Goal: Information Seeking & Learning: Learn about a topic

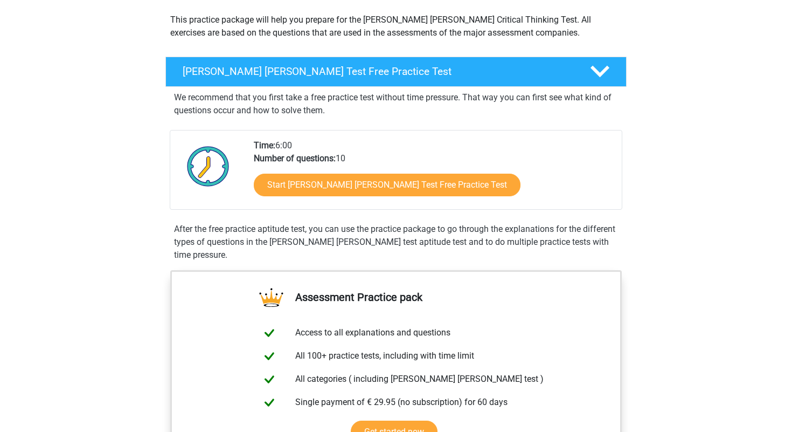
scroll to position [129, 0]
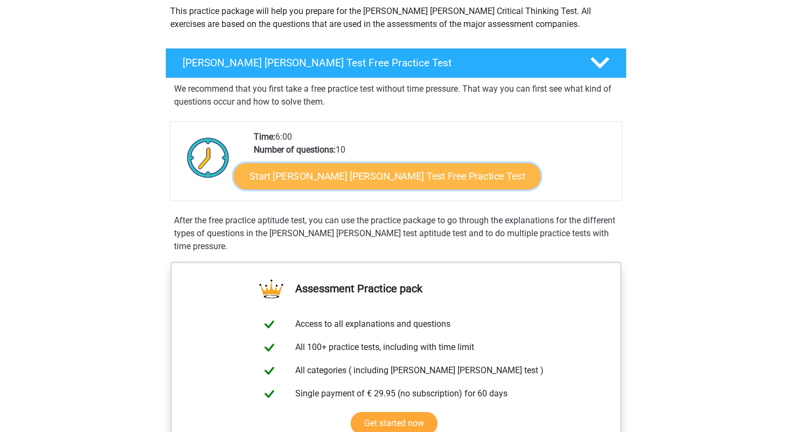
click at [307, 182] on link "Start Watson Glaser Test Free Practice Test" at bounding box center [387, 176] width 307 height 26
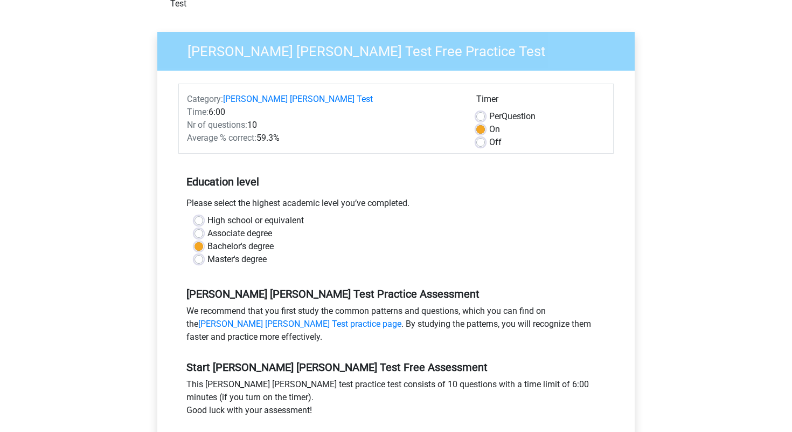
scroll to position [69, 0]
click at [489, 136] on label "Off" at bounding box center [495, 142] width 12 height 13
click at [485, 136] on input "Off" at bounding box center [480, 141] width 9 height 11
radio input "true"
click at [489, 123] on label "On" at bounding box center [494, 129] width 11 height 13
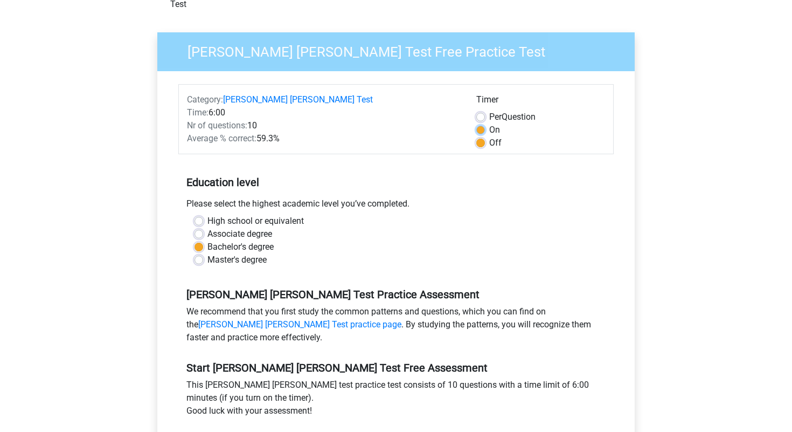
click at [483, 123] on input "On" at bounding box center [480, 128] width 9 height 11
radio input "true"
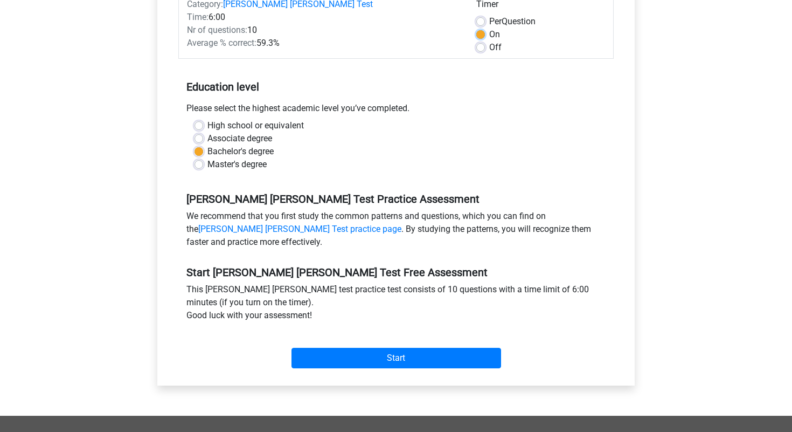
scroll to position [165, 0]
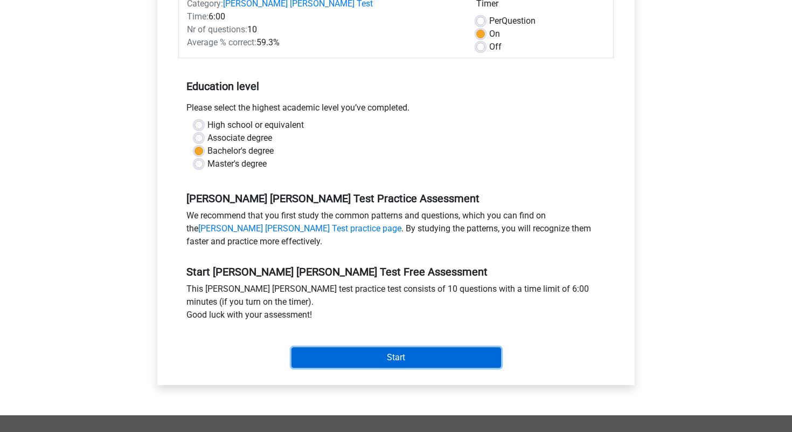
click at [422, 347] on input "Start" at bounding box center [397, 357] width 210 height 20
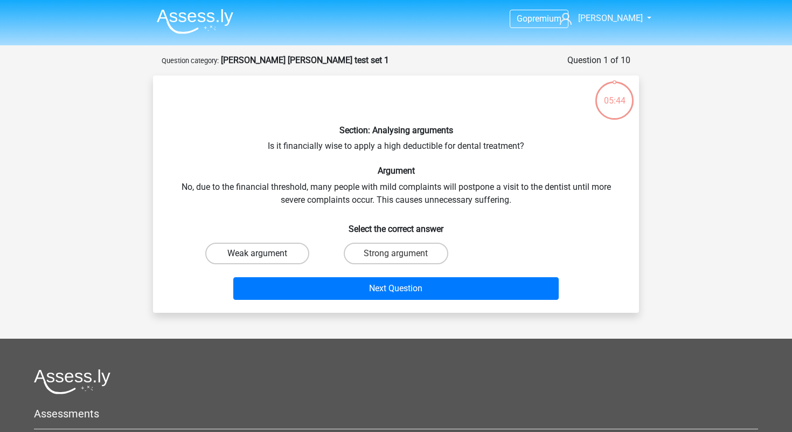
click at [291, 254] on label "Weak argument" at bounding box center [257, 254] width 104 height 22
click at [265, 254] on input "Weak argument" at bounding box center [261, 256] width 7 height 7
radio input "true"
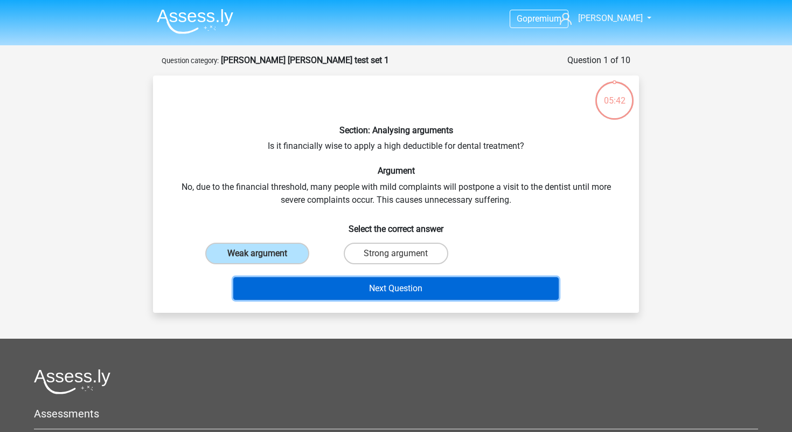
click at [313, 290] on button "Next Question" at bounding box center [396, 288] width 326 height 23
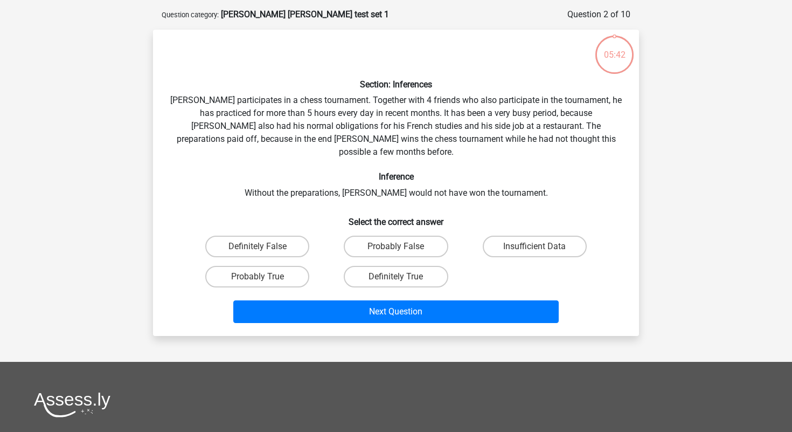
scroll to position [54, 0]
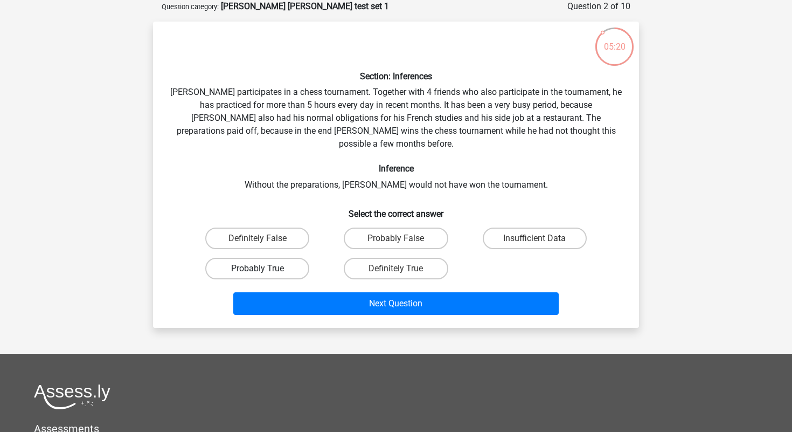
click at [287, 258] on label "Probably True" at bounding box center [257, 269] width 104 height 22
click at [265, 268] on input "Probably True" at bounding box center [261, 271] width 7 height 7
radio input "true"
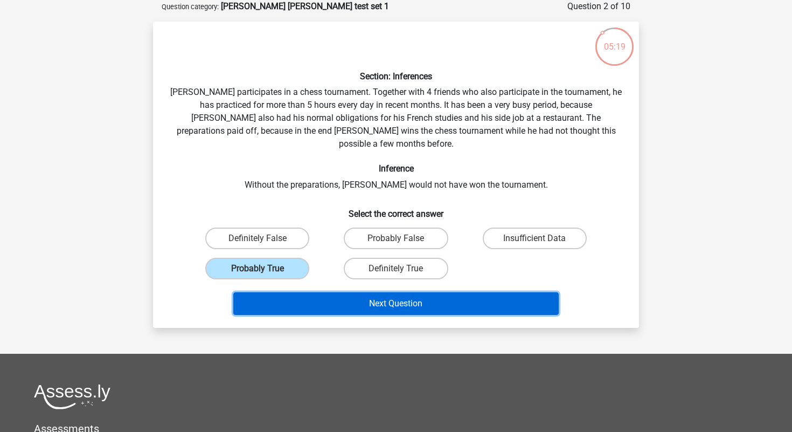
click at [328, 292] on button "Next Question" at bounding box center [396, 303] width 326 height 23
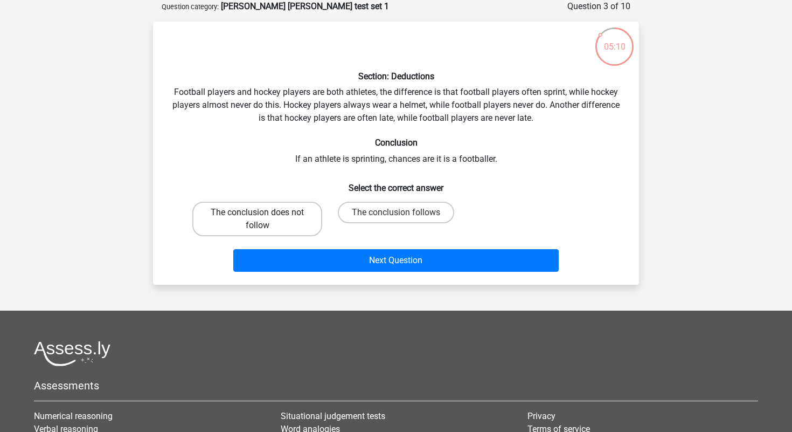
click at [287, 225] on label "The conclusion does not follow" at bounding box center [257, 219] width 130 height 34
click at [265, 219] on input "The conclusion does not follow" at bounding box center [261, 215] width 7 height 7
radio input "true"
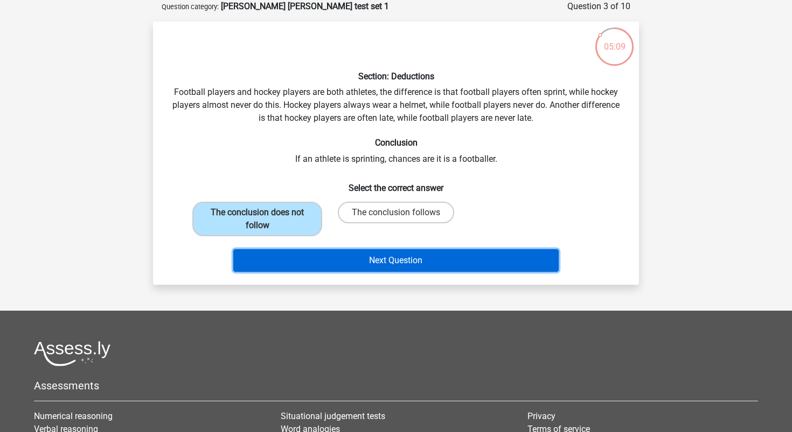
click at [327, 255] on button "Next Question" at bounding box center [396, 260] width 326 height 23
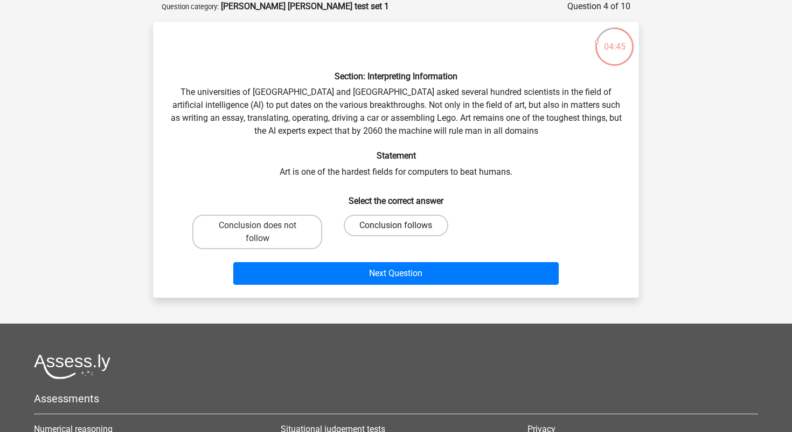
click at [392, 229] on label "Conclusion follows" at bounding box center [396, 226] width 104 height 22
click at [396, 229] on input "Conclusion follows" at bounding box center [399, 228] width 7 height 7
radio input "true"
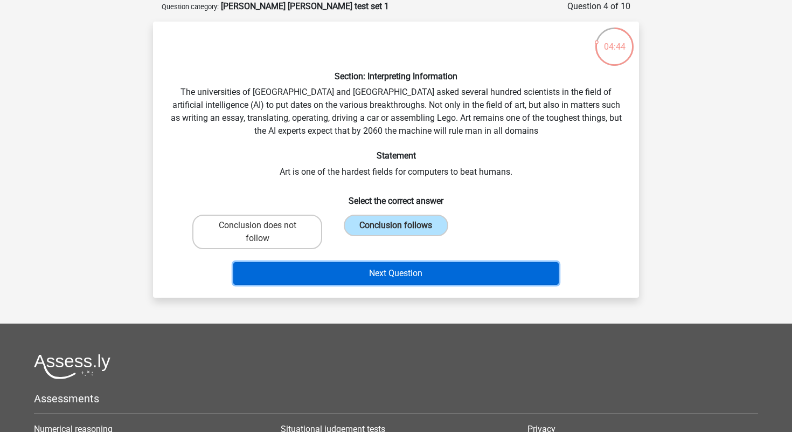
click at [392, 278] on button "Next Question" at bounding box center [396, 273] width 326 height 23
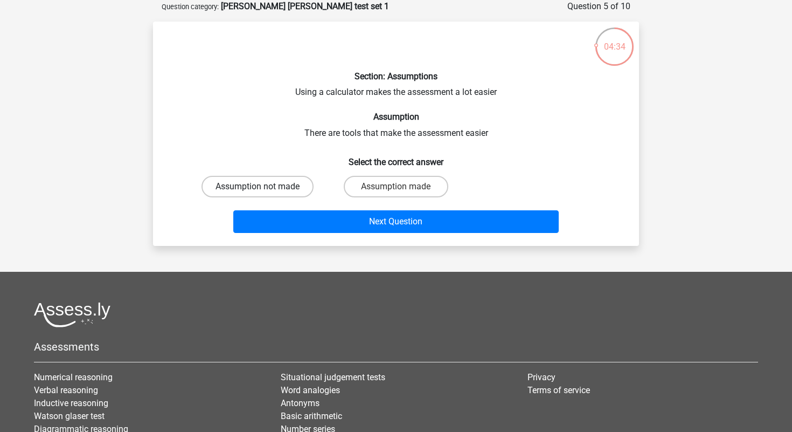
click at [280, 190] on label "Assumption not made" at bounding box center [258, 187] width 112 height 22
click at [265, 190] on input "Assumption not made" at bounding box center [261, 189] width 7 height 7
radio input "true"
click at [371, 182] on label "Assumption made" at bounding box center [396, 187] width 104 height 22
click at [396, 186] on input "Assumption made" at bounding box center [399, 189] width 7 height 7
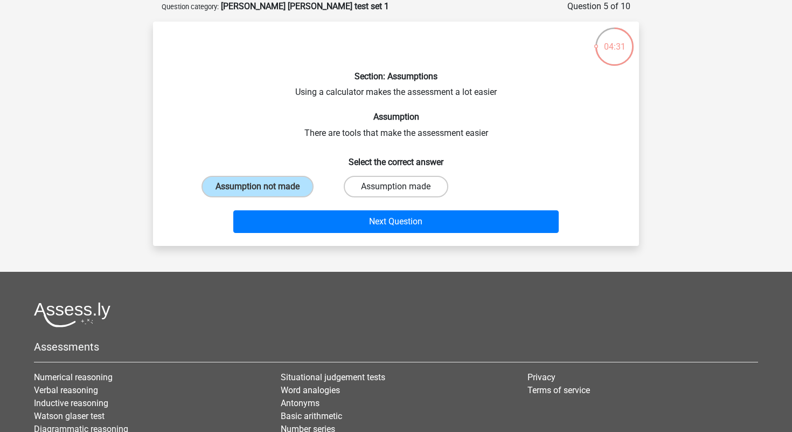
radio input "true"
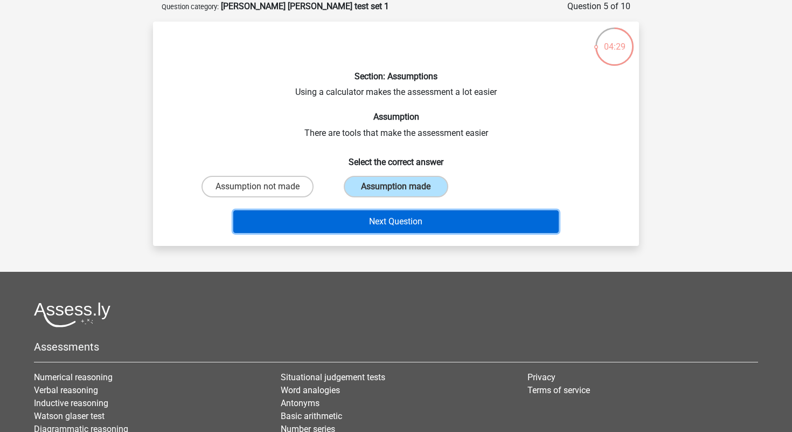
click at [363, 225] on button "Next Question" at bounding box center [396, 221] width 326 height 23
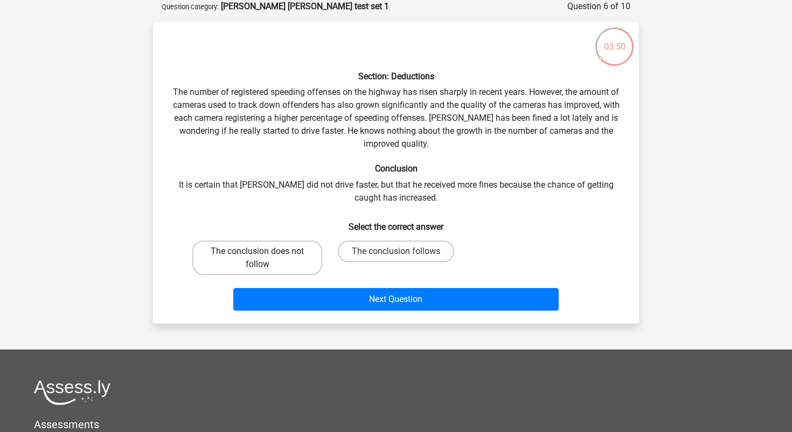
click at [306, 257] on label "The conclusion does not follow" at bounding box center [257, 257] width 130 height 34
click at [265, 257] on input "The conclusion does not follow" at bounding box center [261, 254] width 7 height 7
radio input "true"
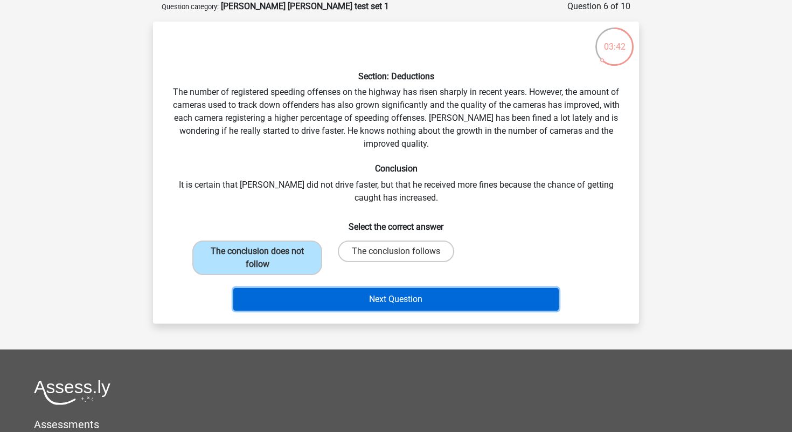
click at [357, 292] on button "Next Question" at bounding box center [396, 299] width 326 height 23
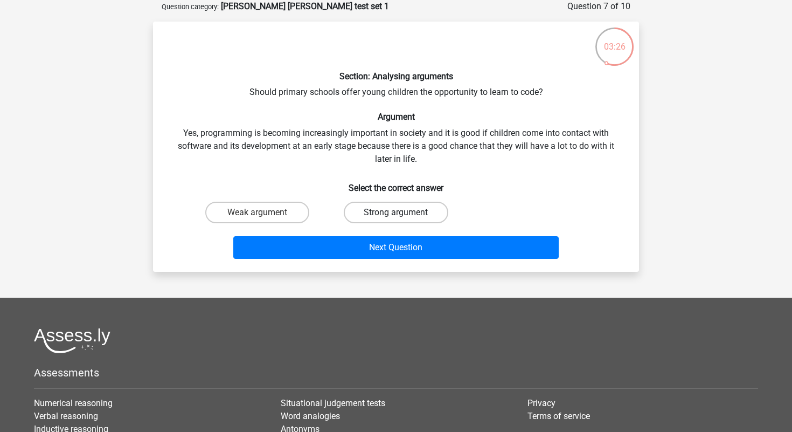
click at [388, 216] on label "Strong argument" at bounding box center [396, 213] width 104 height 22
click at [396, 216] on input "Strong argument" at bounding box center [399, 215] width 7 height 7
radio input "true"
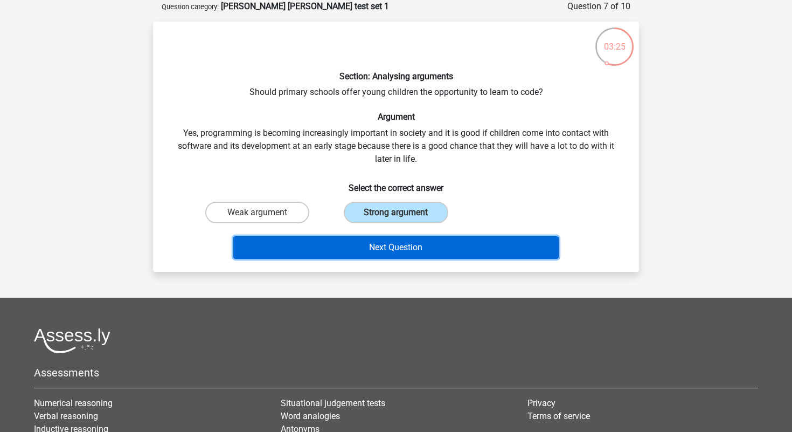
click at [388, 241] on button "Next Question" at bounding box center [396, 247] width 326 height 23
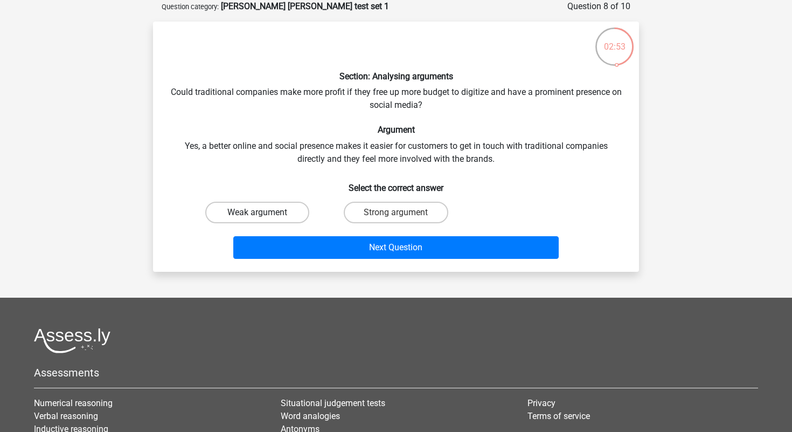
click at [299, 216] on label "Weak argument" at bounding box center [257, 213] width 104 height 22
click at [265, 216] on input "Weak argument" at bounding box center [261, 215] width 7 height 7
radio input "true"
click at [376, 218] on label "Strong argument" at bounding box center [396, 213] width 104 height 22
click at [396, 218] on input "Strong argument" at bounding box center [399, 215] width 7 height 7
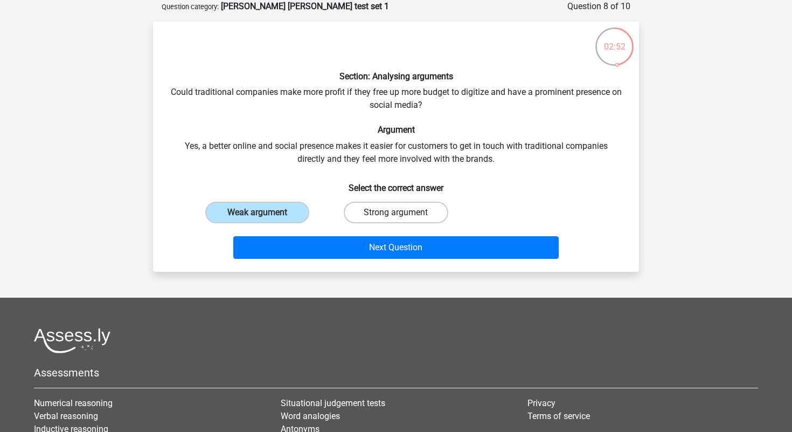
radio input "true"
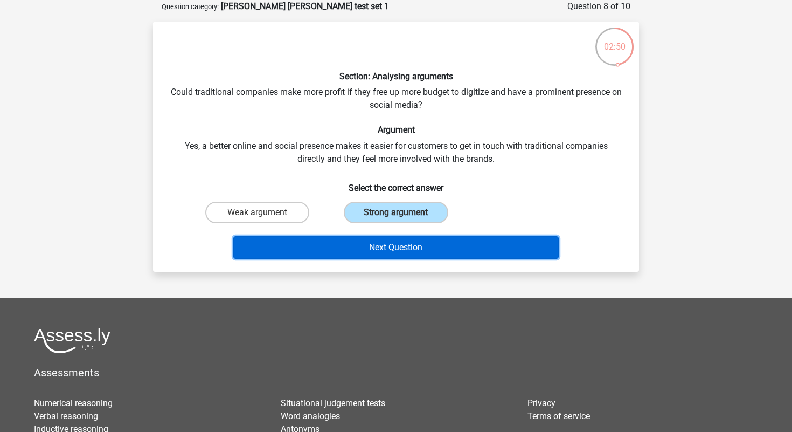
click at [314, 253] on button "Next Question" at bounding box center [396, 247] width 326 height 23
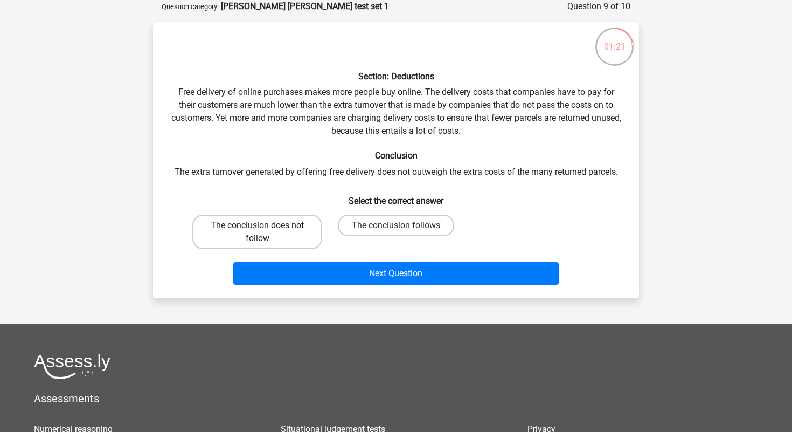
click at [299, 226] on label "The conclusion does not follow" at bounding box center [257, 232] width 130 height 34
click at [265, 226] on input "The conclusion does not follow" at bounding box center [261, 228] width 7 height 7
radio input "true"
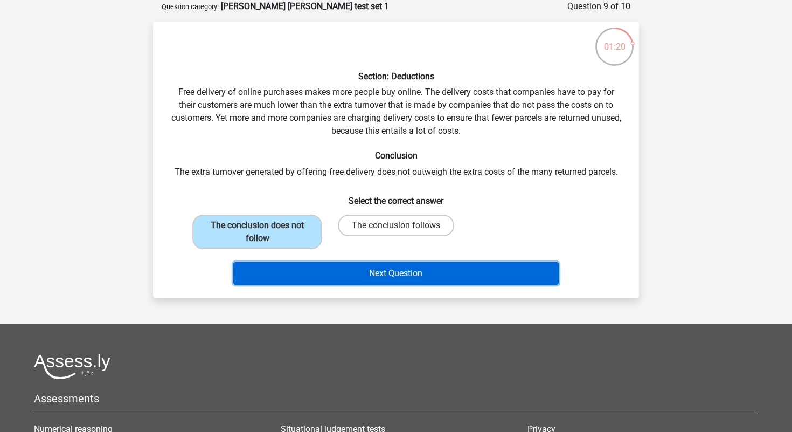
click at [325, 265] on button "Next Question" at bounding box center [396, 273] width 326 height 23
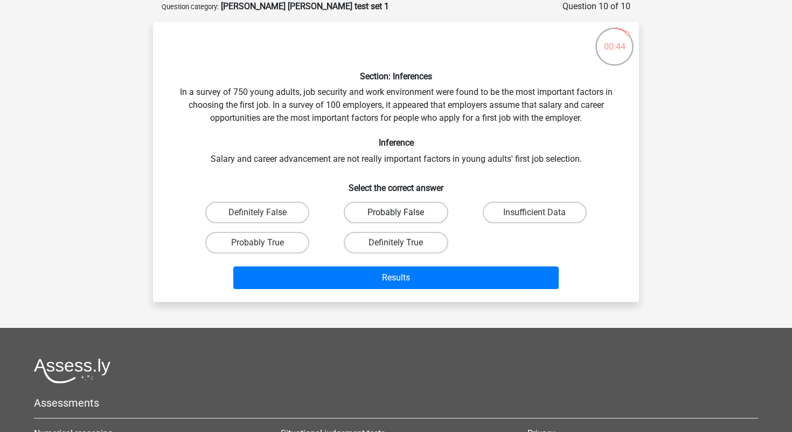
click at [407, 212] on label "Probably False" at bounding box center [396, 213] width 104 height 22
click at [403, 212] on input "Probably False" at bounding box center [399, 215] width 7 height 7
radio input "true"
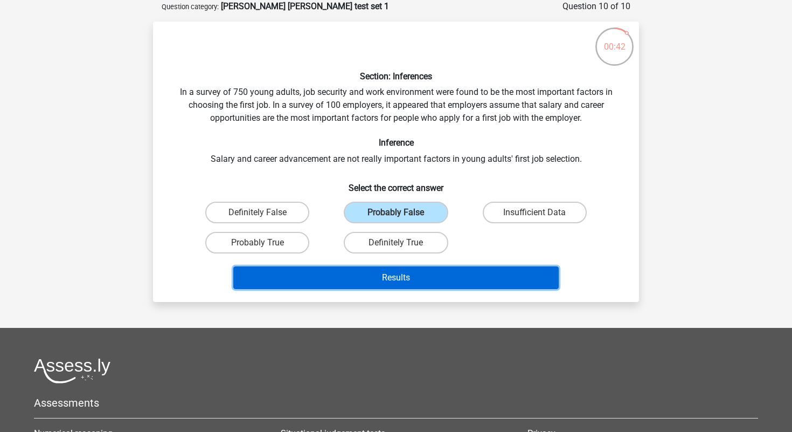
click at [414, 274] on button "Results" at bounding box center [396, 277] width 326 height 23
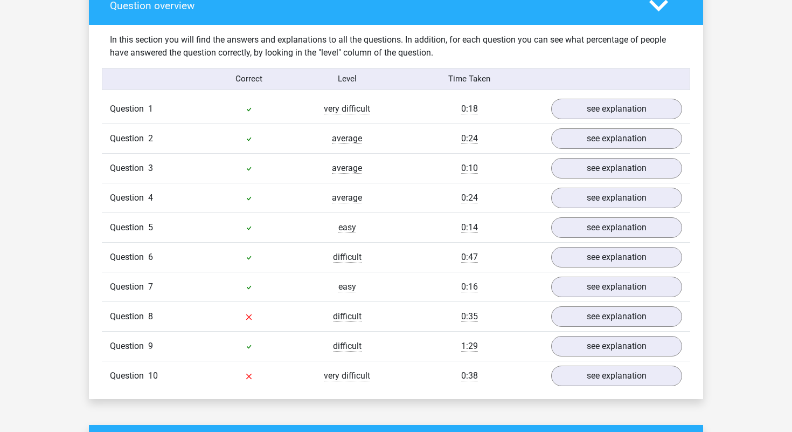
scroll to position [820, 0]
click at [577, 320] on link "see explanation" at bounding box center [617, 316] width 150 height 24
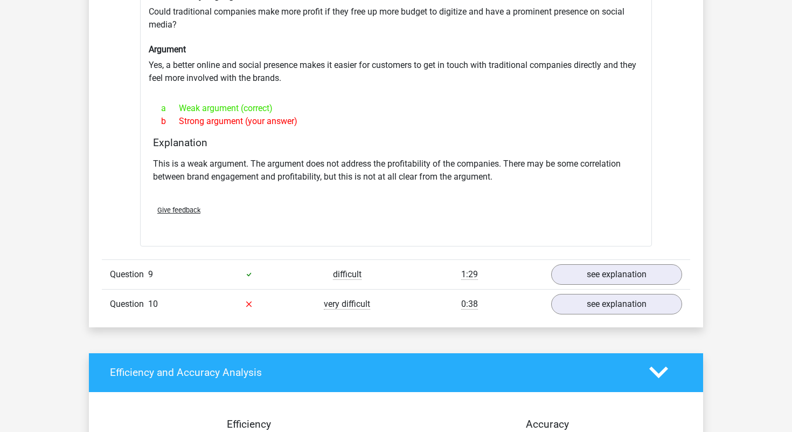
scroll to position [1178, 0]
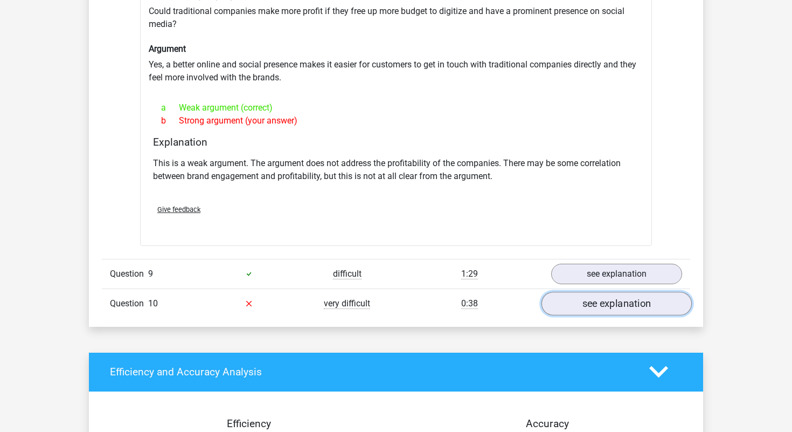
click at [583, 294] on link "see explanation" at bounding box center [617, 304] width 150 height 24
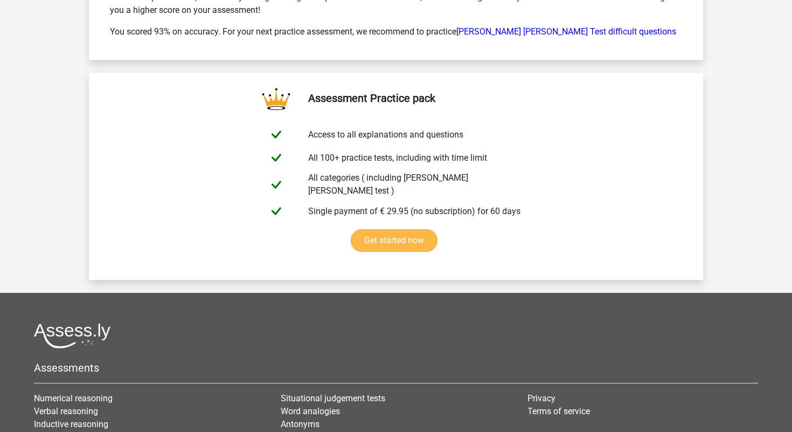
scroll to position [2664, 0]
click at [560, 27] on link "Watson Glaser Test difficult questions" at bounding box center [567, 32] width 220 height 10
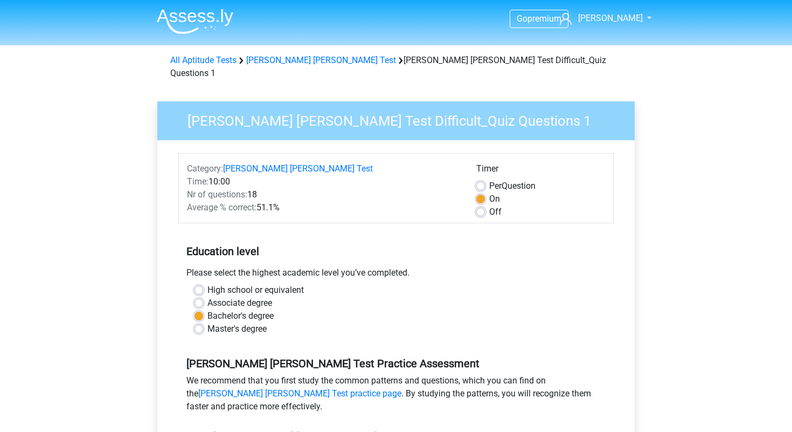
click at [489, 205] on label "Off" at bounding box center [495, 211] width 12 height 13
click at [482, 205] on input "Off" at bounding box center [480, 210] width 9 height 11
radio input "true"
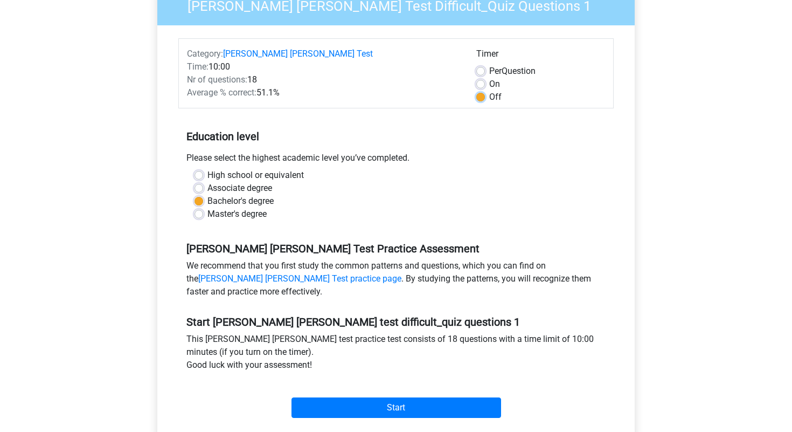
scroll to position [96, 0]
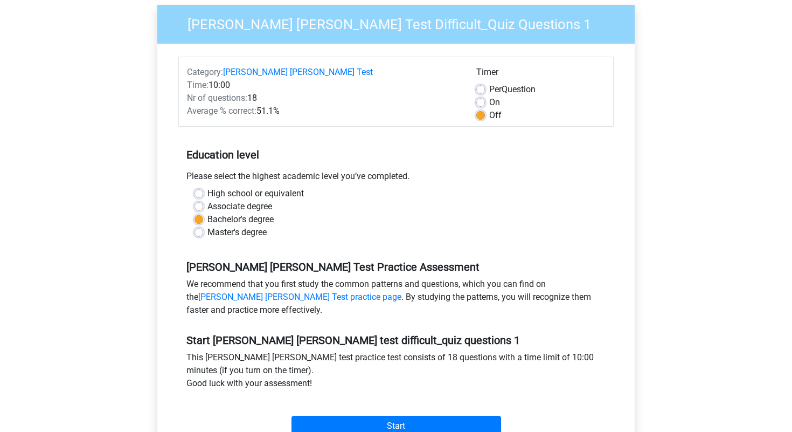
click at [489, 96] on label "On" at bounding box center [494, 102] width 11 height 13
click at [480, 96] on input "On" at bounding box center [480, 101] width 9 height 11
radio input "true"
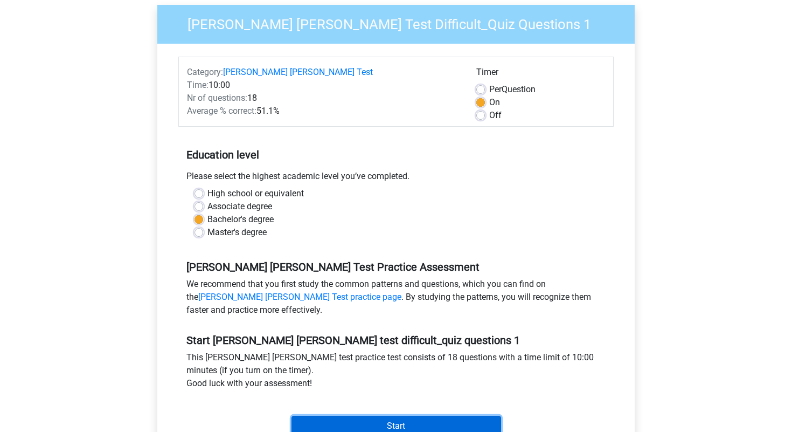
click at [427, 416] on input "Start" at bounding box center [397, 426] width 210 height 20
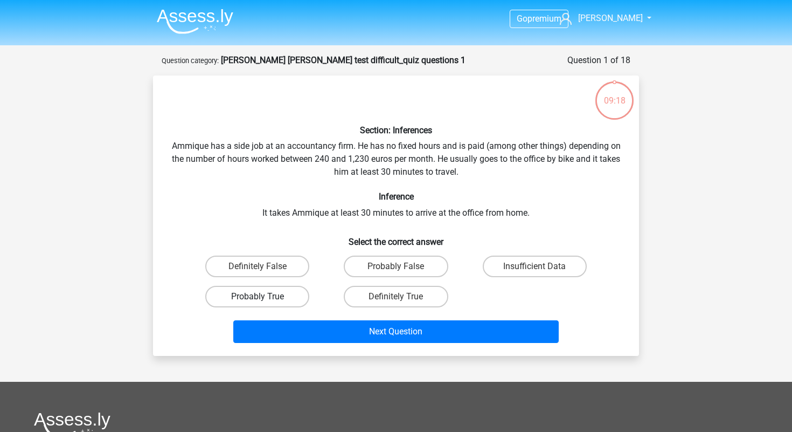
click at [275, 293] on label "Probably True" at bounding box center [257, 297] width 104 height 22
click at [265, 296] on input "Probably True" at bounding box center [261, 299] width 7 height 7
radio input "true"
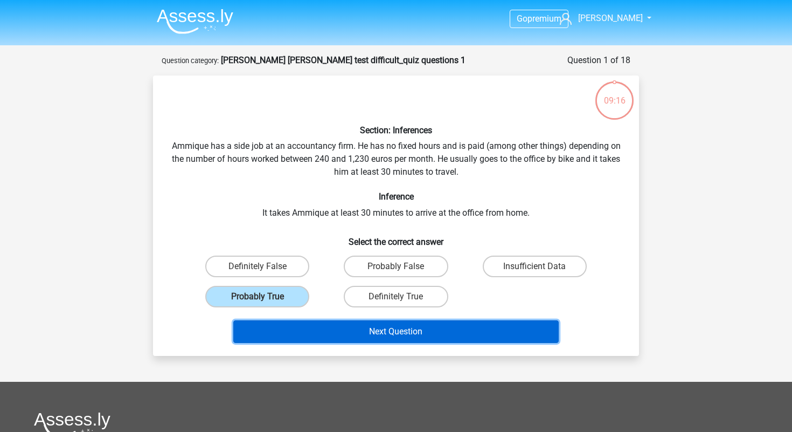
click at [395, 330] on button "Next Question" at bounding box center [396, 331] width 326 height 23
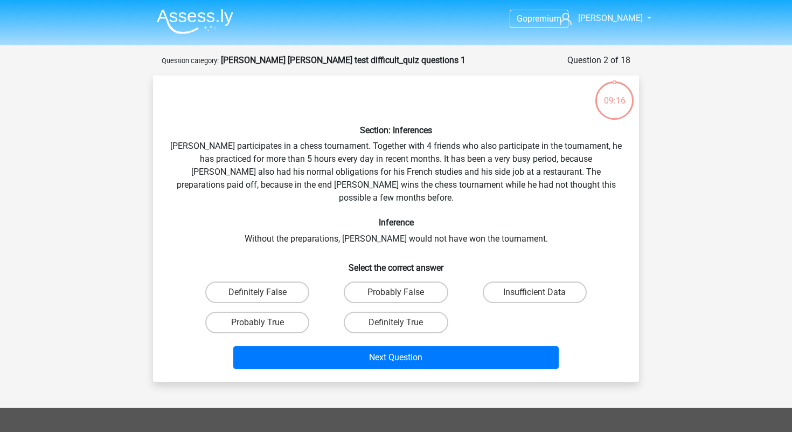
scroll to position [54, 0]
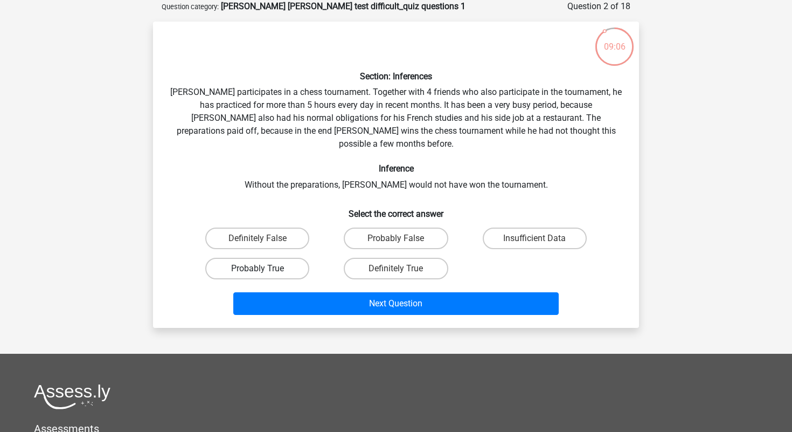
click at [281, 258] on label "Probably True" at bounding box center [257, 269] width 104 height 22
click at [265, 268] on input "Probably True" at bounding box center [261, 271] width 7 height 7
radio input "true"
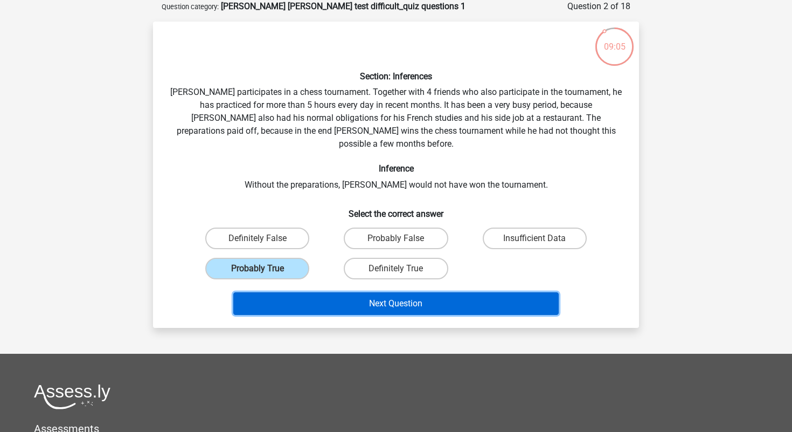
click at [345, 293] on button "Next Question" at bounding box center [396, 303] width 326 height 23
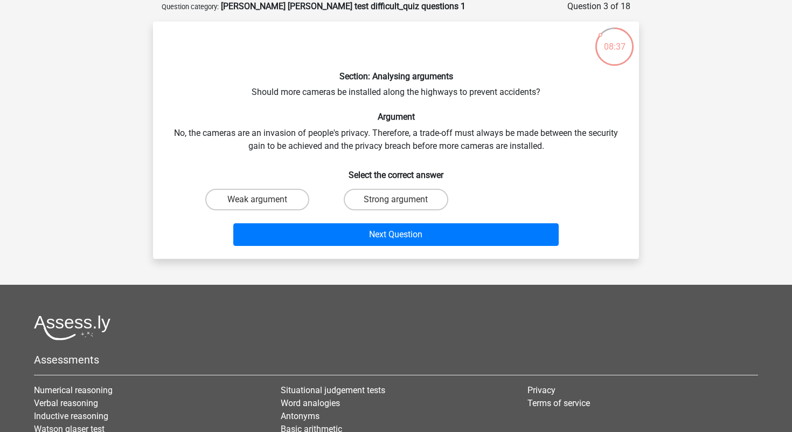
click at [264, 201] on input "Weak argument" at bounding box center [261, 202] width 7 height 7
radio input "true"
click at [386, 201] on label "Strong argument" at bounding box center [396, 200] width 104 height 22
click at [396, 201] on input "Strong argument" at bounding box center [399, 202] width 7 height 7
radio input "true"
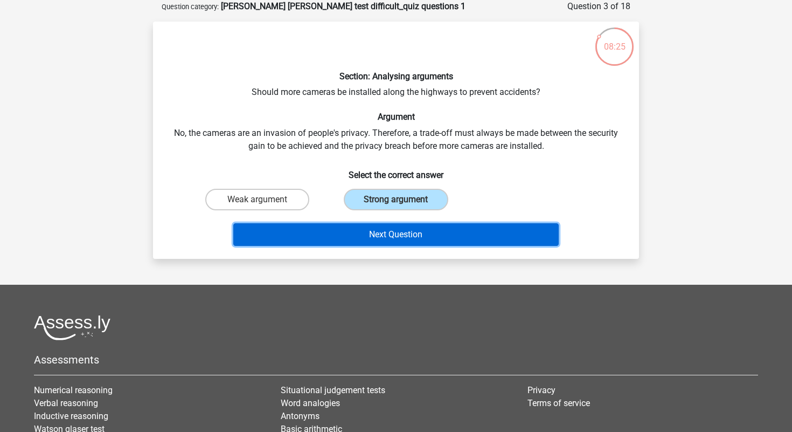
click at [379, 232] on button "Next Question" at bounding box center [396, 234] width 326 height 23
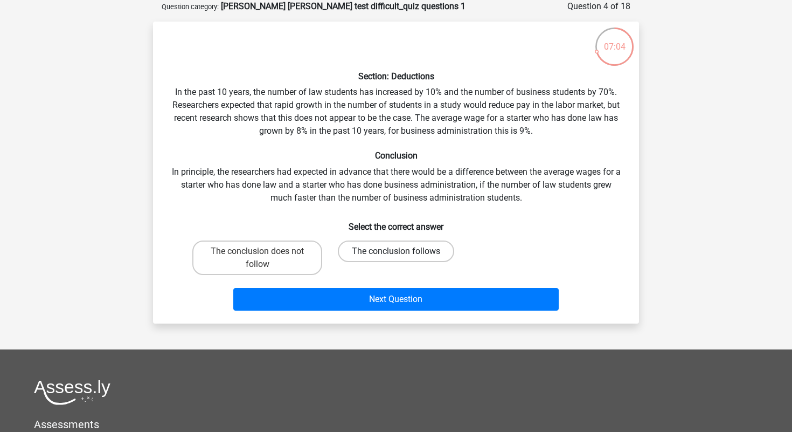
click at [381, 259] on label "The conclusion follows" at bounding box center [396, 251] width 116 height 22
click at [396, 258] on input "The conclusion follows" at bounding box center [399, 254] width 7 height 7
radio input "true"
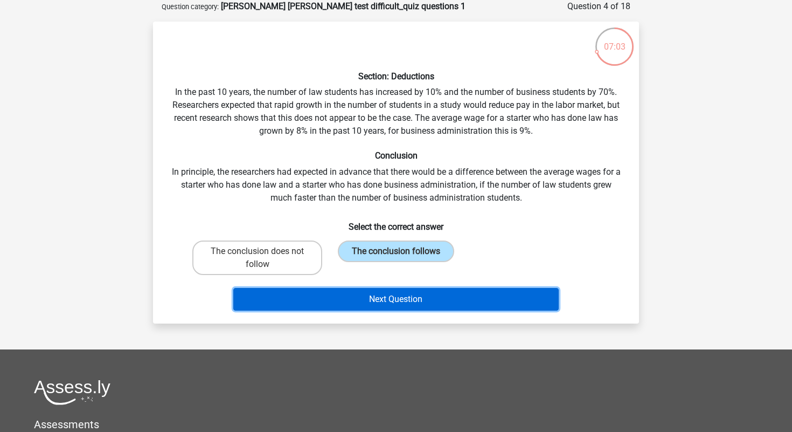
click at [377, 305] on button "Next Question" at bounding box center [396, 299] width 326 height 23
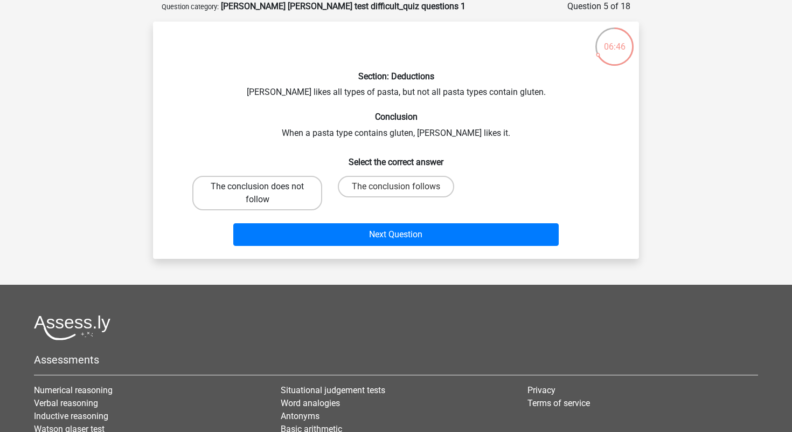
click at [296, 194] on label "The conclusion does not follow" at bounding box center [257, 193] width 130 height 34
click at [265, 194] on input "The conclusion does not follow" at bounding box center [261, 189] width 7 height 7
radio input "true"
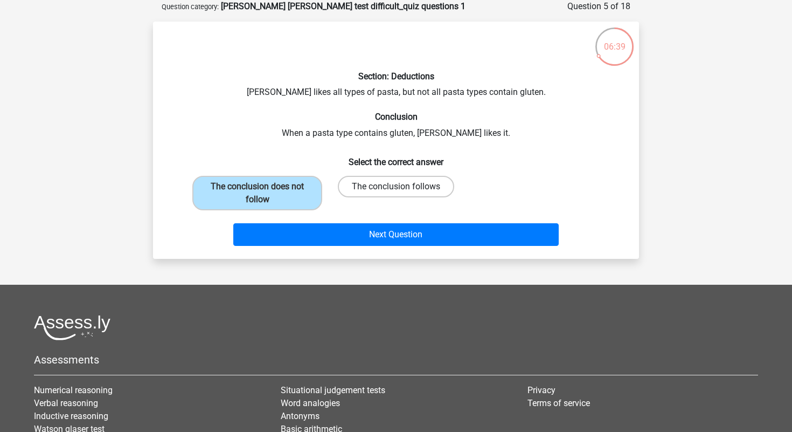
click at [384, 188] on label "The conclusion follows" at bounding box center [396, 187] width 116 height 22
click at [396, 188] on input "The conclusion follows" at bounding box center [399, 189] width 7 height 7
radio input "true"
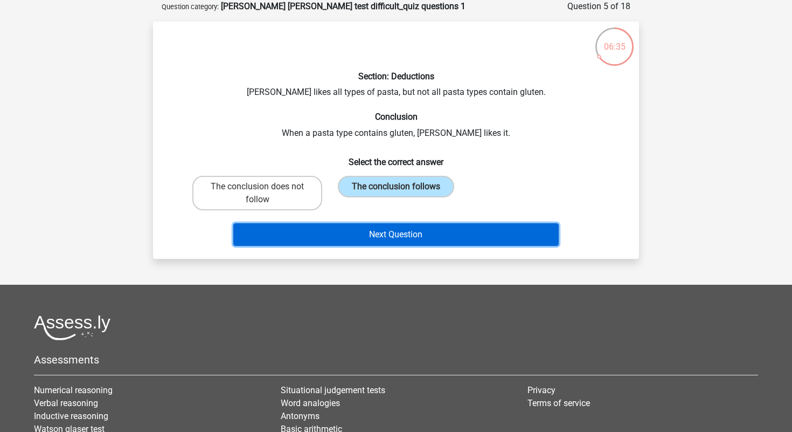
click at [409, 240] on button "Next Question" at bounding box center [396, 234] width 326 height 23
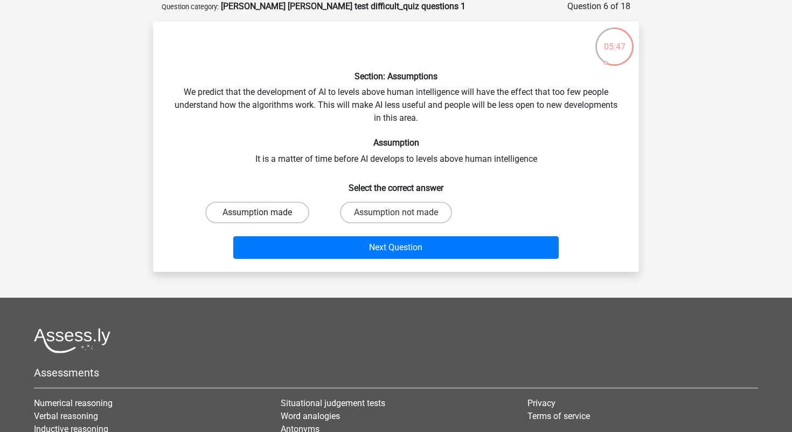
click at [289, 206] on label "Assumption made" at bounding box center [257, 213] width 104 height 22
click at [265, 212] on input "Assumption made" at bounding box center [261, 215] width 7 height 7
radio input "true"
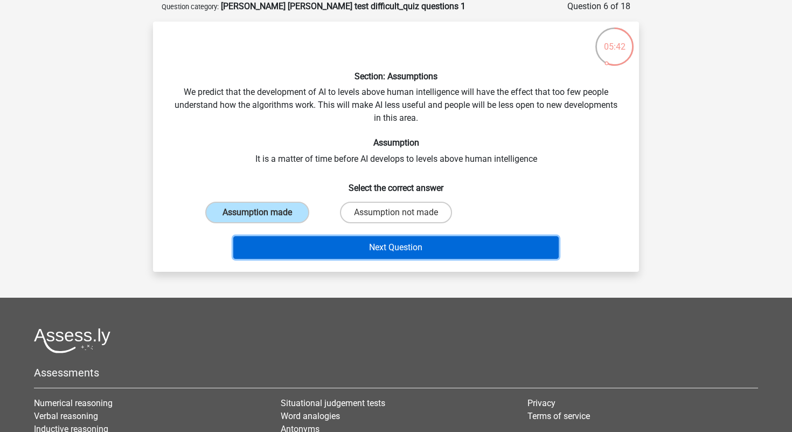
click at [392, 247] on button "Next Question" at bounding box center [396, 247] width 326 height 23
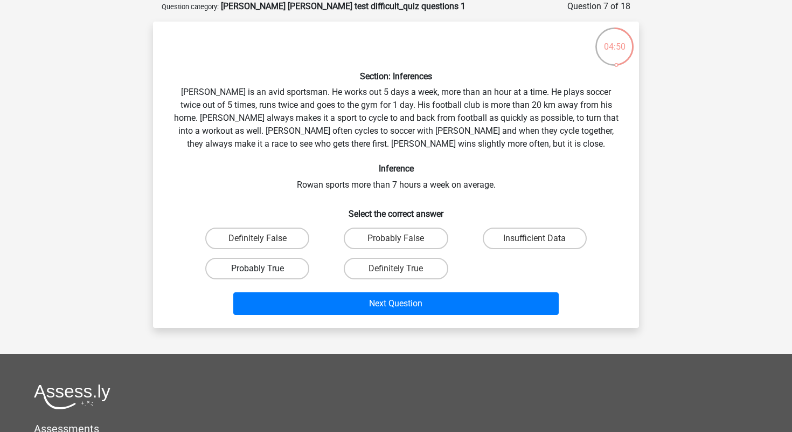
click at [282, 268] on label "Probably True" at bounding box center [257, 269] width 104 height 22
click at [265, 268] on input "Probably True" at bounding box center [261, 271] width 7 height 7
radio input "true"
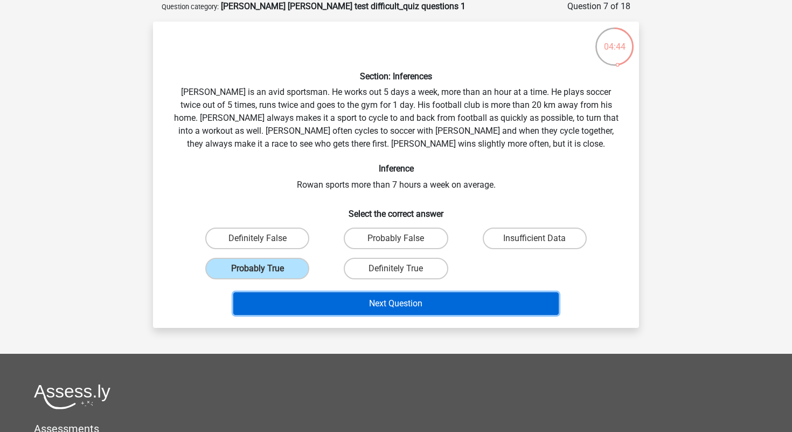
click at [355, 309] on button "Next Question" at bounding box center [396, 303] width 326 height 23
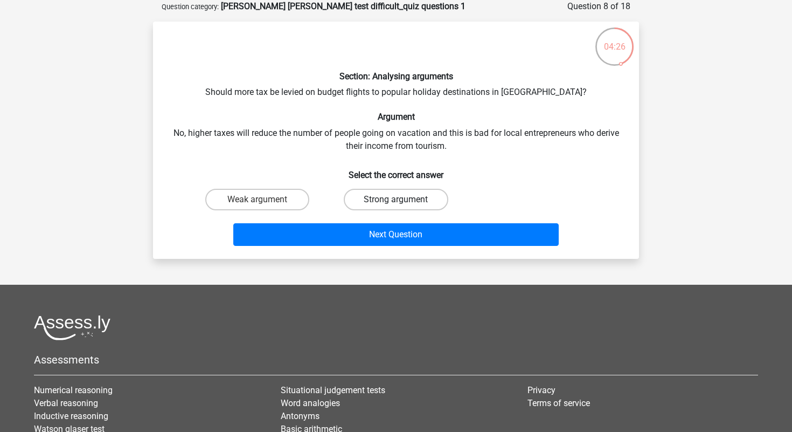
click at [383, 203] on label "Strong argument" at bounding box center [396, 200] width 104 height 22
click at [396, 203] on input "Strong argument" at bounding box center [399, 202] width 7 height 7
radio input "true"
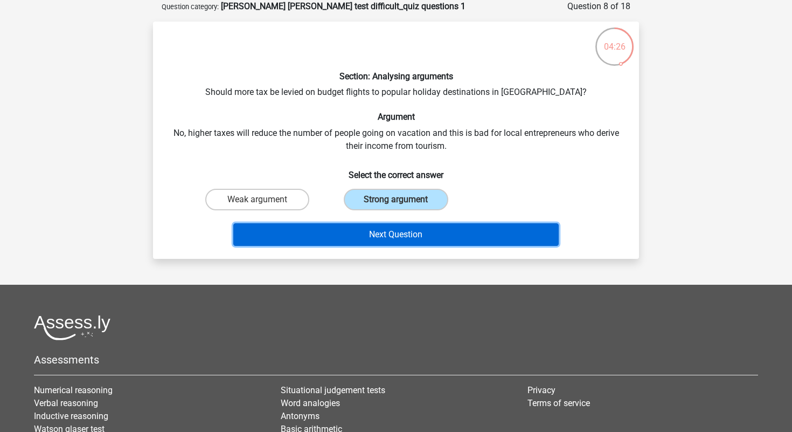
click at [389, 233] on button "Next Question" at bounding box center [396, 234] width 326 height 23
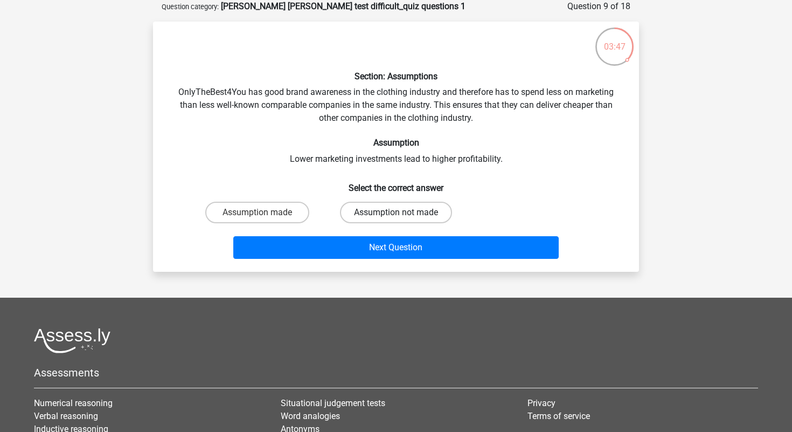
click at [375, 218] on label "Assumption not made" at bounding box center [396, 213] width 112 height 22
click at [396, 218] on input "Assumption not made" at bounding box center [399, 215] width 7 height 7
radio input "true"
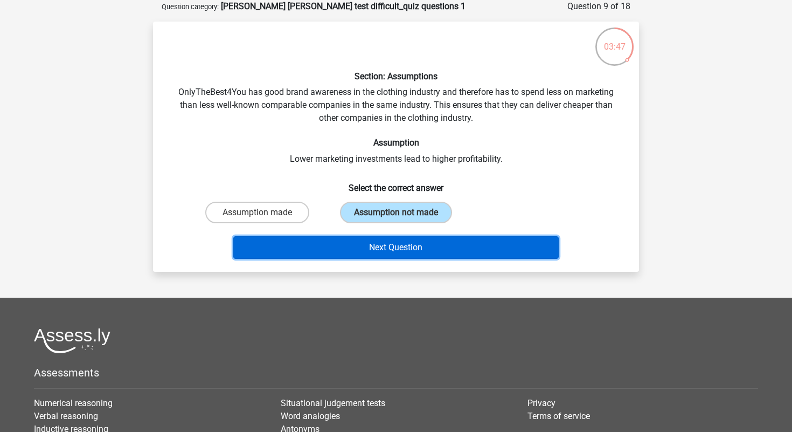
click at [370, 252] on button "Next Question" at bounding box center [396, 247] width 326 height 23
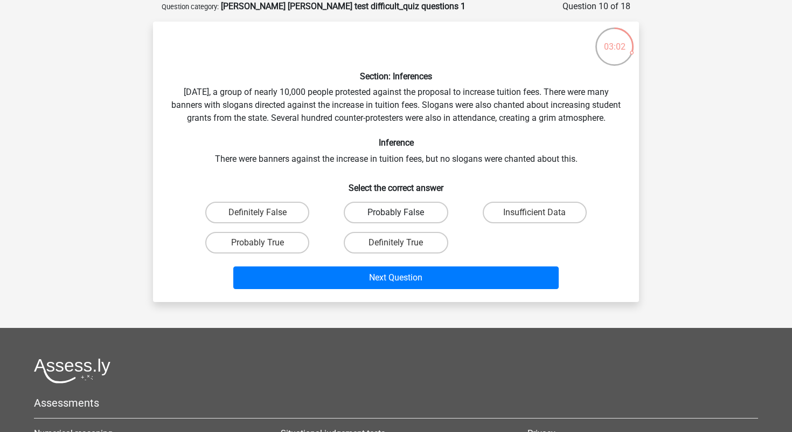
click at [378, 218] on label "Probably False" at bounding box center [396, 213] width 104 height 22
click at [396, 218] on input "Probably False" at bounding box center [399, 215] width 7 height 7
radio input "true"
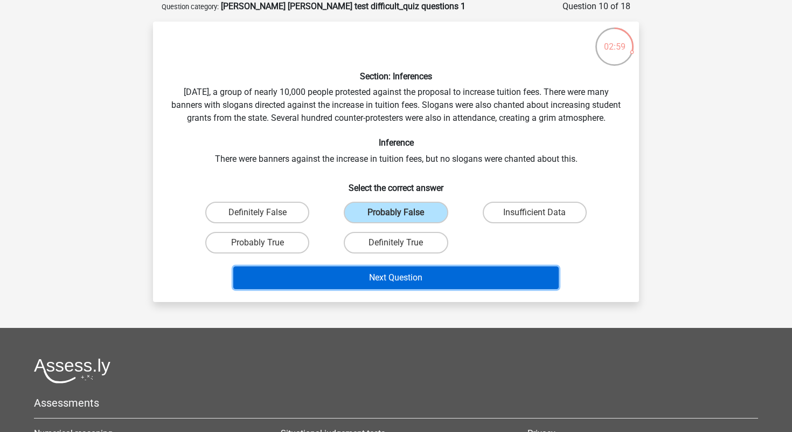
click at [431, 289] on button "Next Question" at bounding box center [396, 277] width 326 height 23
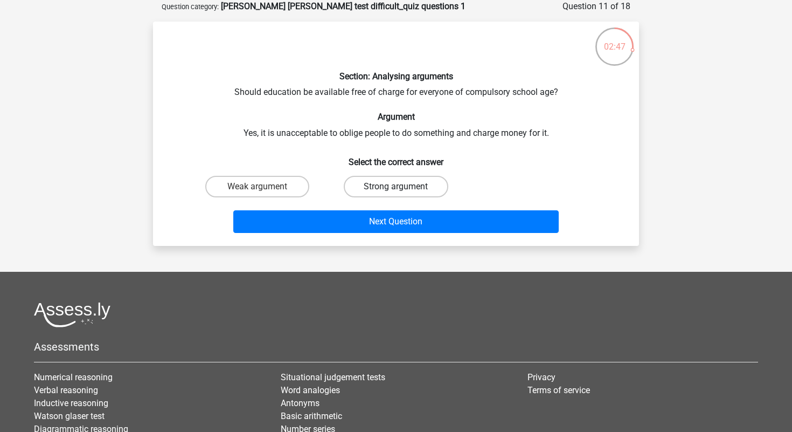
click at [383, 186] on label "Strong argument" at bounding box center [396, 187] width 104 height 22
click at [396, 186] on input "Strong argument" at bounding box center [399, 189] width 7 height 7
radio input "true"
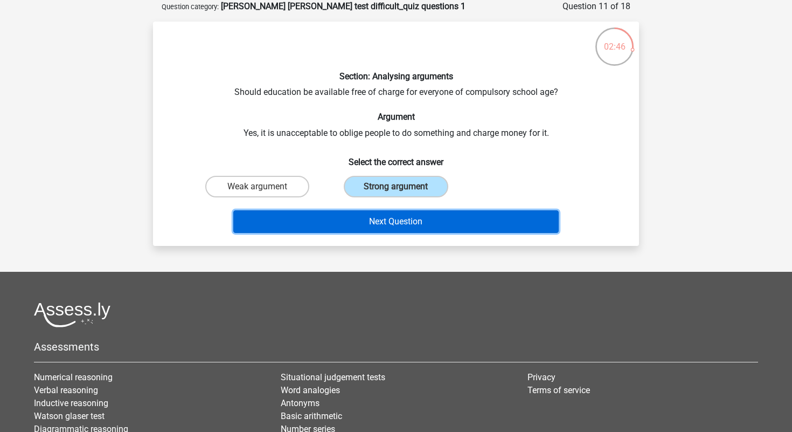
click at [390, 219] on button "Next Question" at bounding box center [396, 221] width 326 height 23
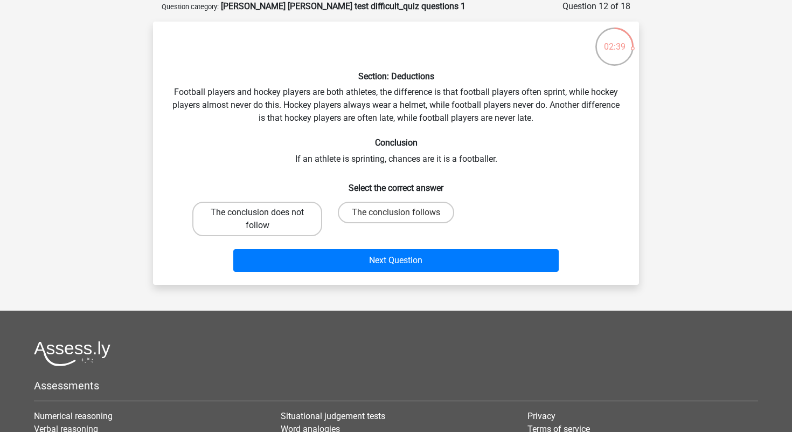
click at [292, 225] on label "The conclusion does not follow" at bounding box center [257, 219] width 130 height 34
click at [265, 219] on input "The conclusion does not follow" at bounding box center [261, 215] width 7 height 7
radio input "true"
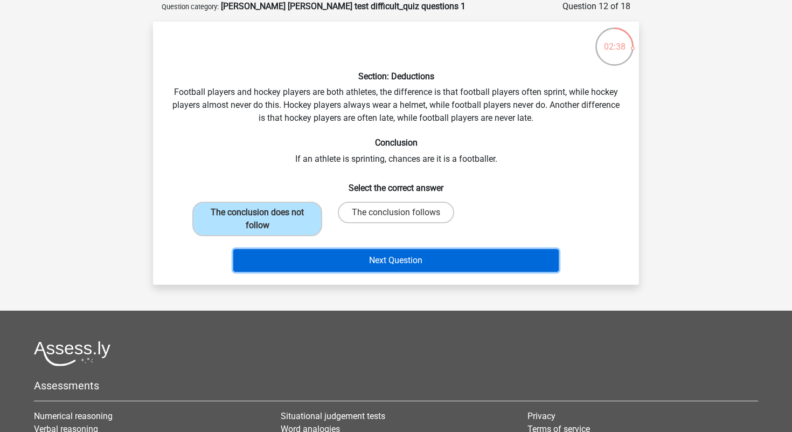
click at [353, 255] on button "Next Question" at bounding box center [396, 260] width 326 height 23
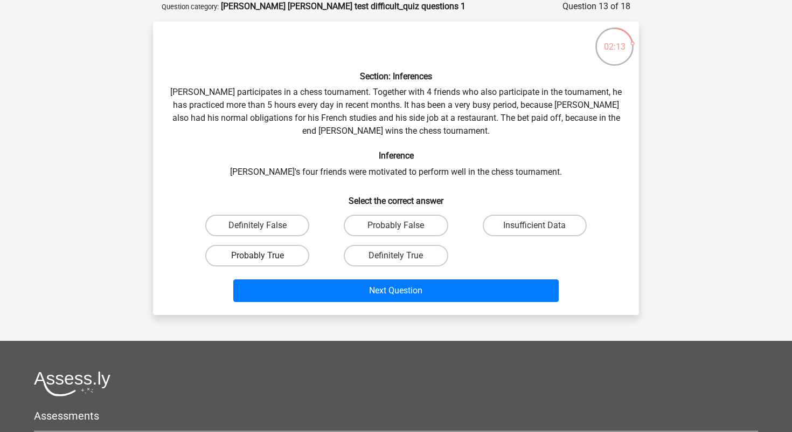
click at [292, 252] on label "Probably True" at bounding box center [257, 256] width 104 height 22
click at [265, 255] on input "Probably True" at bounding box center [261, 258] width 7 height 7
radio input "true"
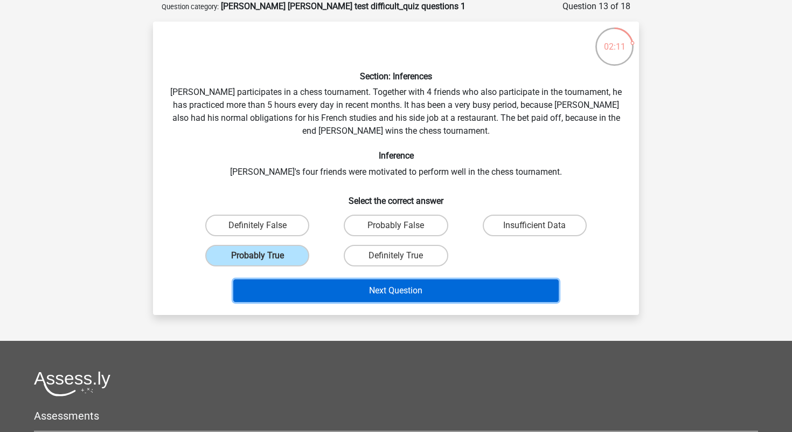
click at [328, 293] on button "Next Question" at bounding box center [396, 290] width 326 height 23
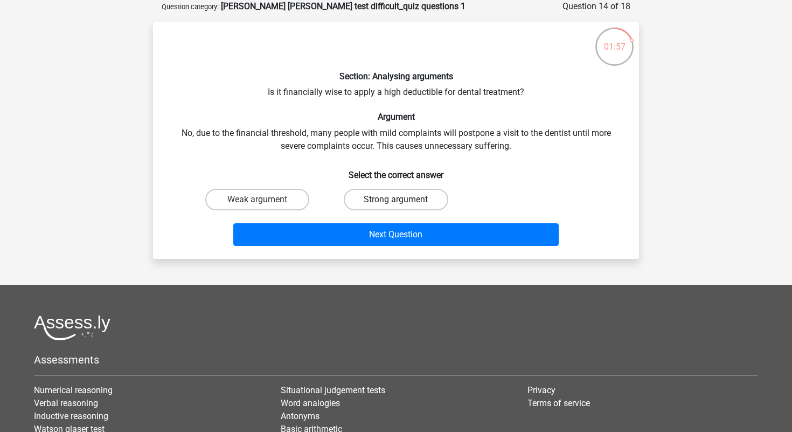
click at [387, 194] on label "Strong argument" at bounding box center [396, 200] width 104 height 22
click at [396, 199] on input "Strong argument" at bounding box center [399, 202] width 7 height 7
radio input "true"
click at [271, 204] on label "Weak argument" at bounding box center [257, 200] width 104 height 22
click at [265, 204] on input "Weak argument" at bounding box center [261, 202] width 7 height 7
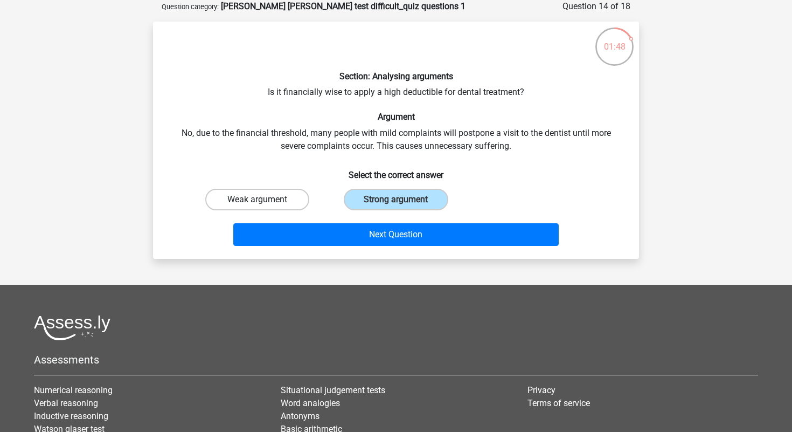
radio input "true"
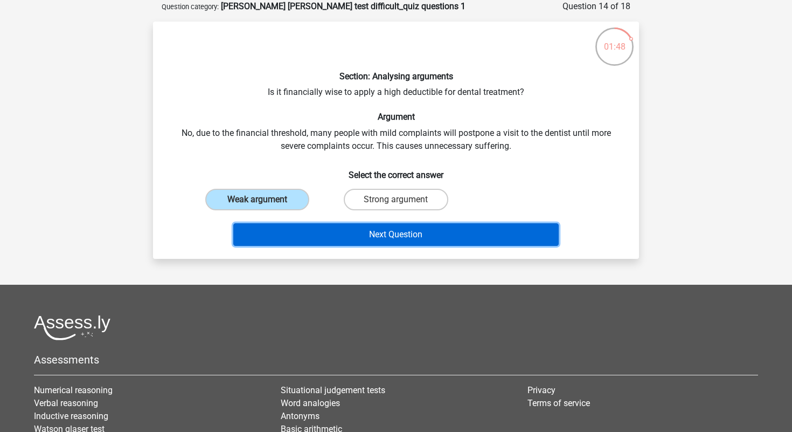
click at [307, 232] on button "Next Question" at bounding box center [396, 234] width 326 height 23
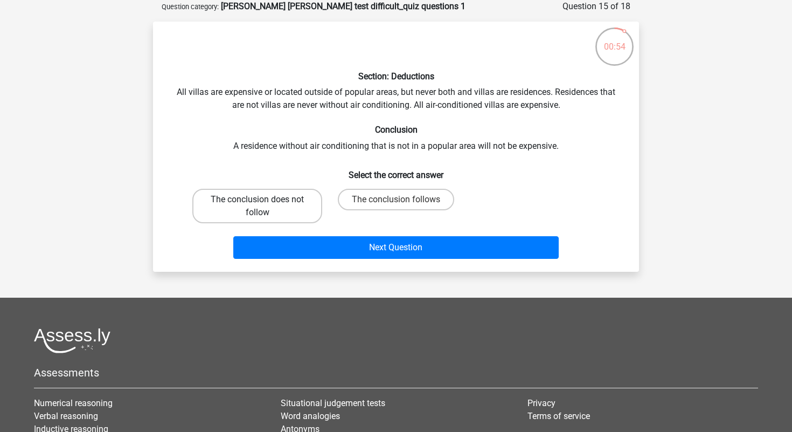
click at [301, 210] on label "The conclusion does not follow" at bounding box center [257, 206] width 130 height 34
click at [265, 206] on input "The conclusion does not follow" at bounding box center [261, 202] width 7 height 7
radio input "true"
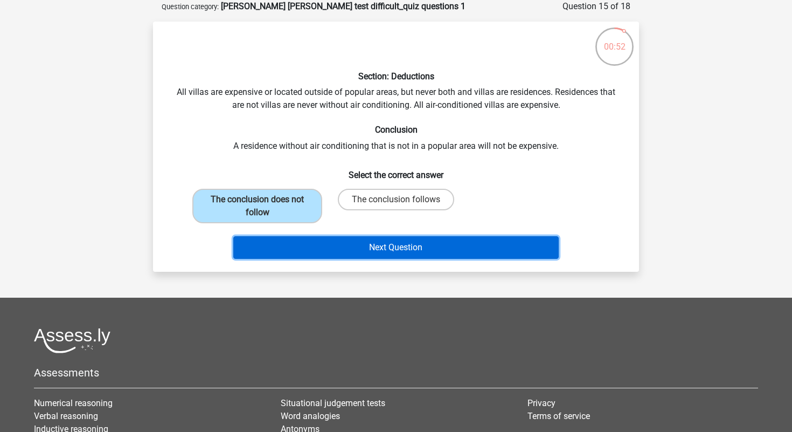
click at [347, 245] on button "Next Question" at bounding box center [396, 247] width 326 height 23
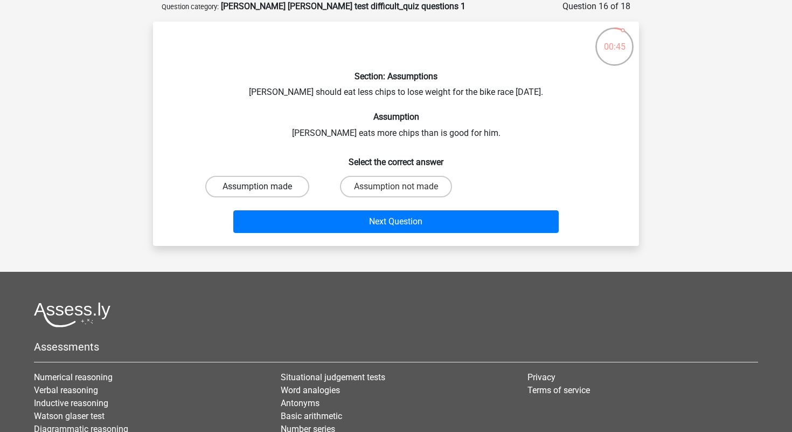
click at [273, 188] on label "Assumption made" at bounding box center [257, 187] width 104 height 22
click at [265, 188] on input "Assumption made" at bounding box center [261, 189] width 7 height 7
radio input "true"
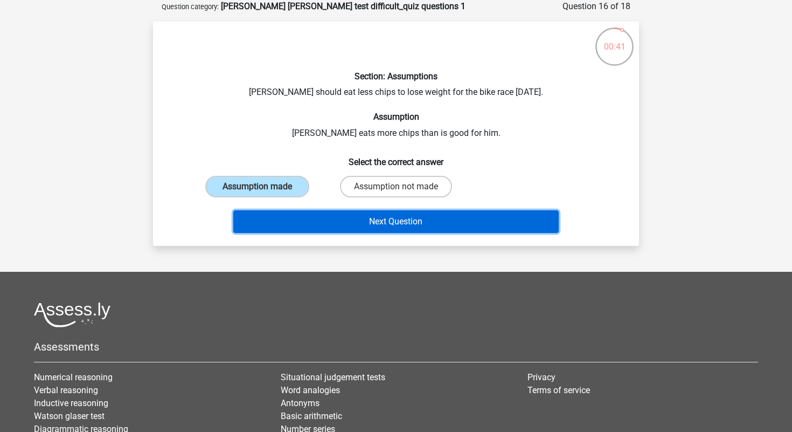
click at [364, 216] on button "Next Question" at bounding box center [396, 221] width 326 height 23
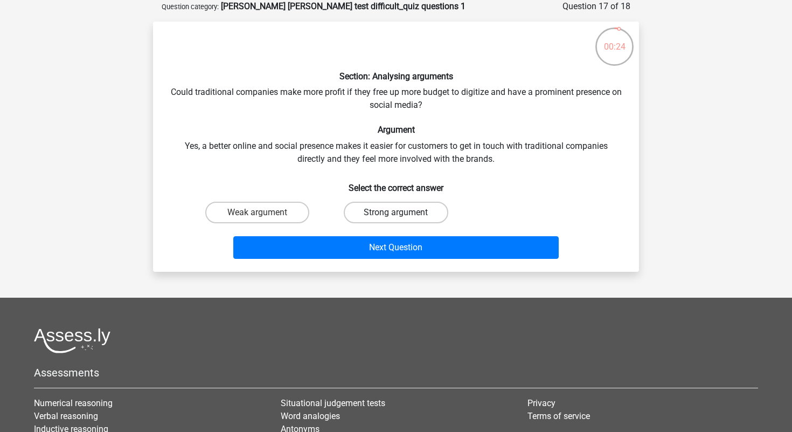
click at [393, 218] on label "Strong argument" at bounding box center [396, 213] width 104 height 22
click at [396, 218] on input "Strong argument" at bounding box center [399, 215] width 7 height 7
radio input "true"
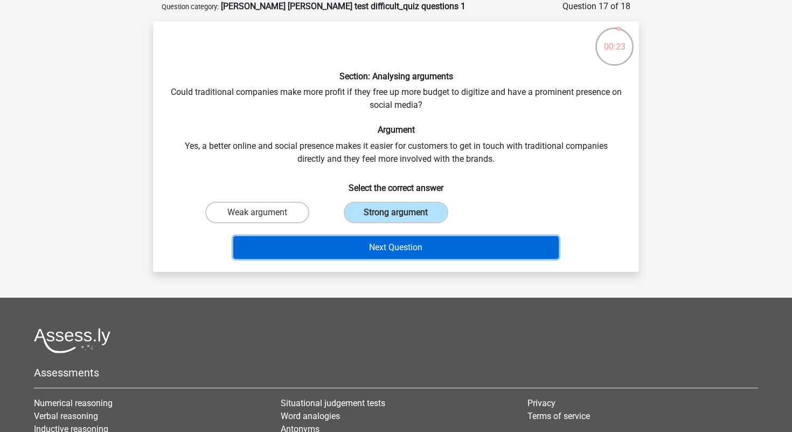
click at [397, 244] on button "Next Question" at bounding box center [396, 247] width 326 height 23
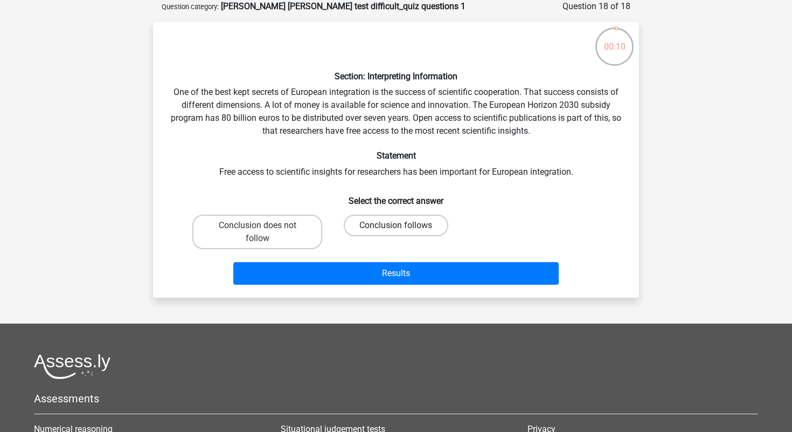
click at [382, 227] on label "Conclusion follows" at bounding box center [396, 226] width 104 height 22
click at [396, 227] on input "Conclusion follows" at bounding box center [399, 228] width 7 height 7
radio input "true"
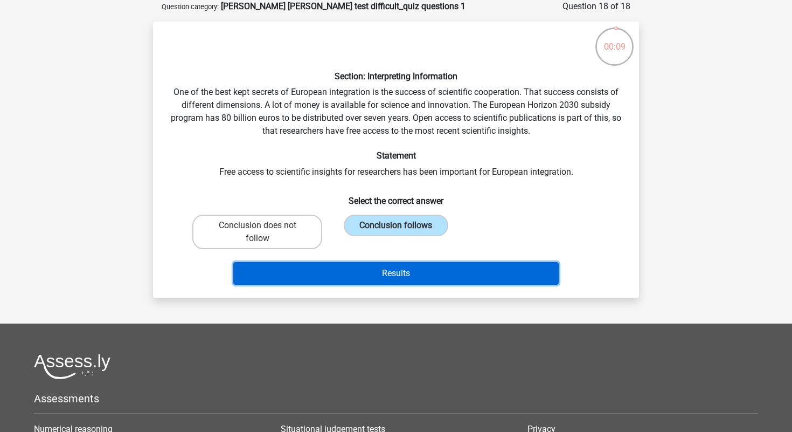
click at [389, 276] on button "Results" at bounding box center [396, 273] width 326 height 23
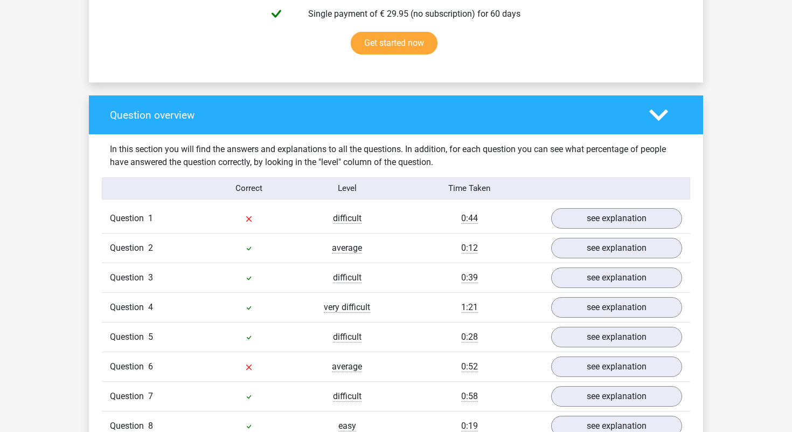
scroll to position [726, 0]
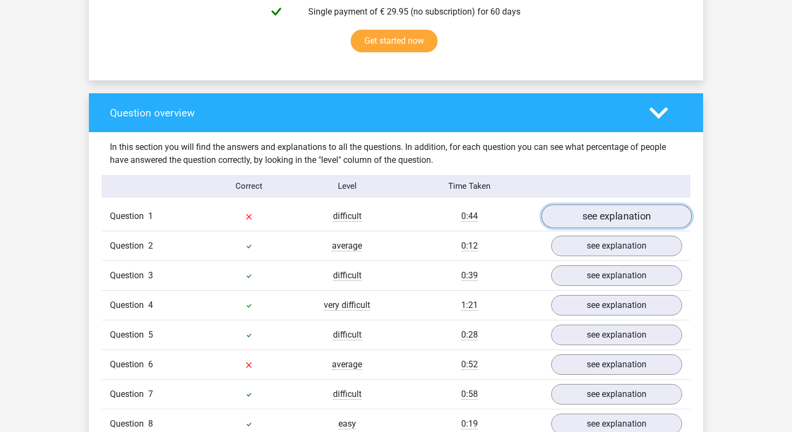
click at [561, 204] on link "see explanation" at bounding box center [617, 216] width 150 height 24
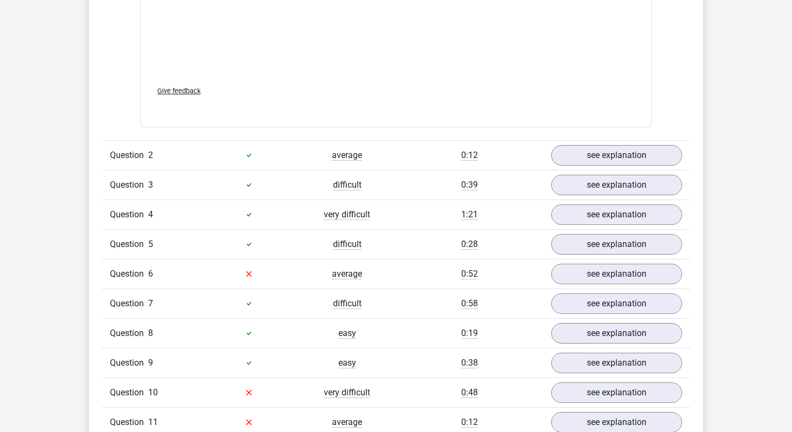
scroll to position [1432, 0]
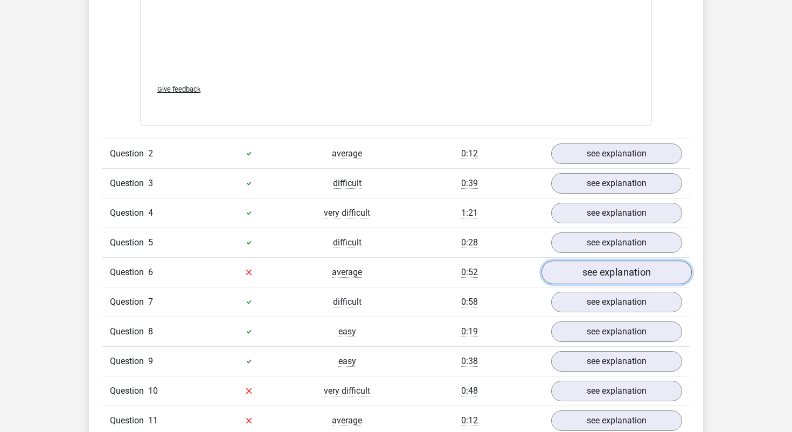
click at [584, 260] on link "see explanation" at bounding box center [617, 272] width 150 height 24
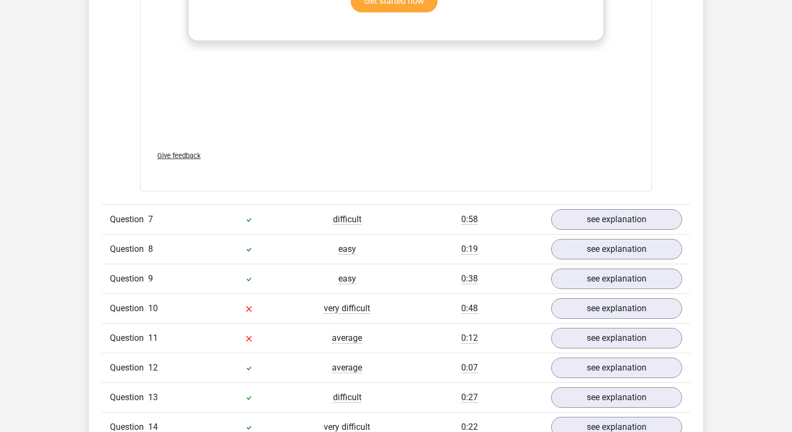
scroll to position [2076, 0]
click at [595, 296] on link "see explanation" at bounding box center [617, 308] width 150 height 24
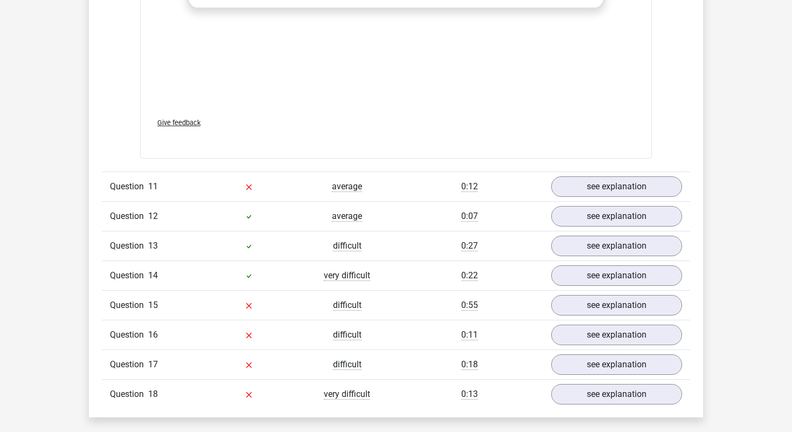
scroll to position [2844, 0]
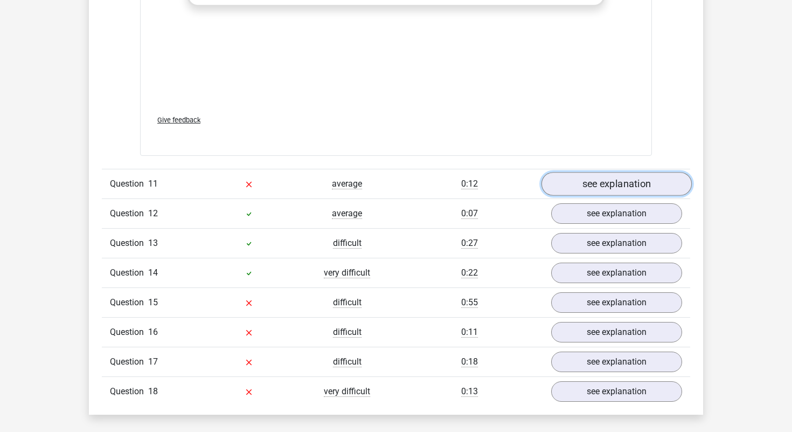
click at [613, 172] on link "see explanation" at bounding box center [617, 184] width 150 height 24
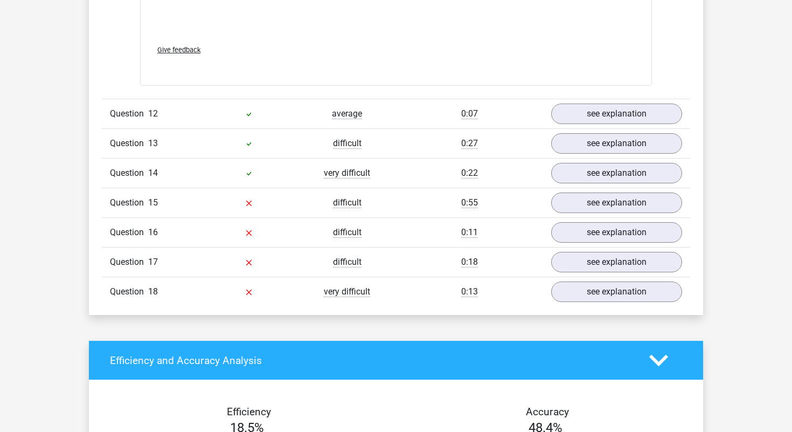
scroll to position [3500, 0]
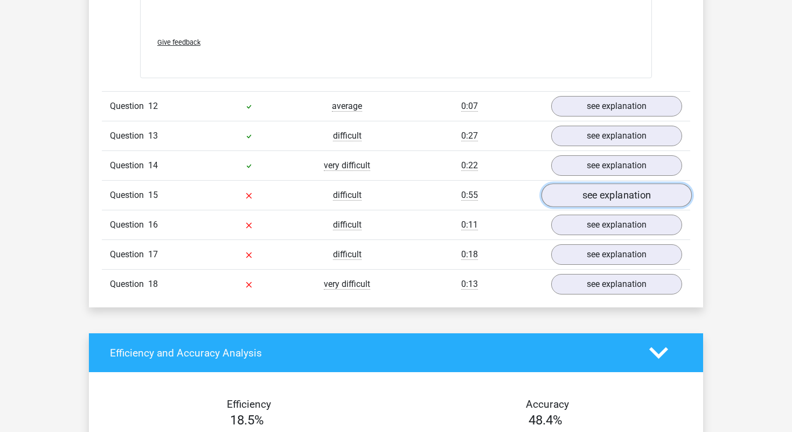
click at [604, 185] on link "see explanation" at bounding box center [617, 196] width 150 height 24
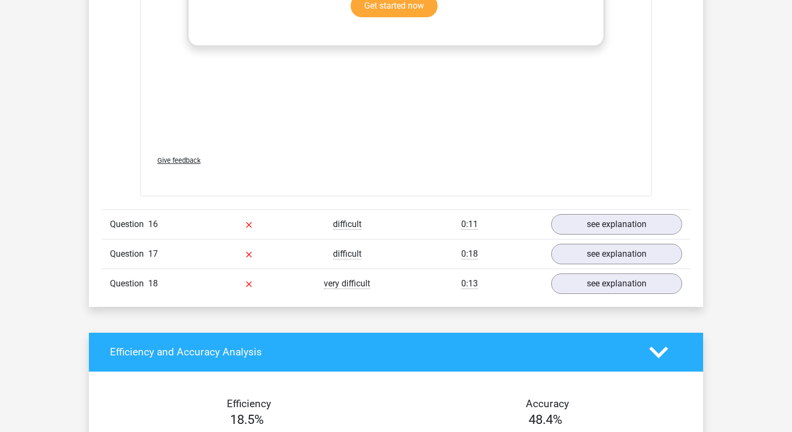
scroll to position [4077, 0]
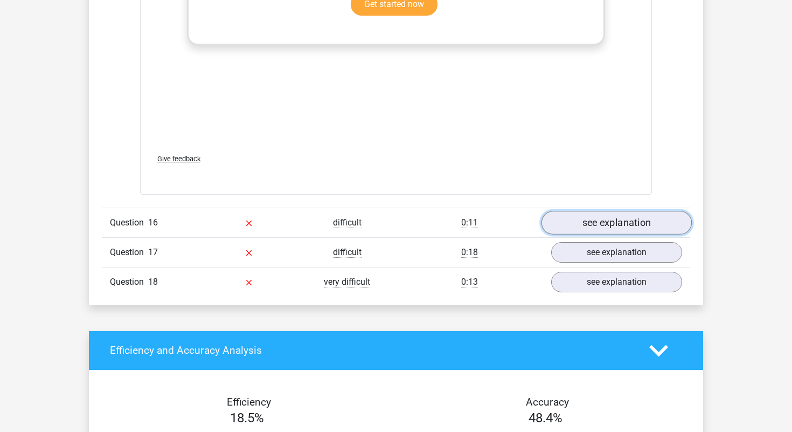
click at [570, 211] on link "see explanation" at bounding box center [617, 223] width 150 height 24
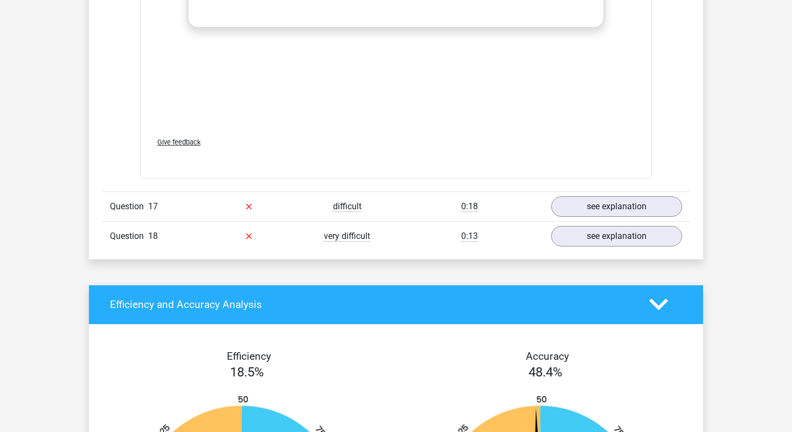
scroll to position [4676, 0]
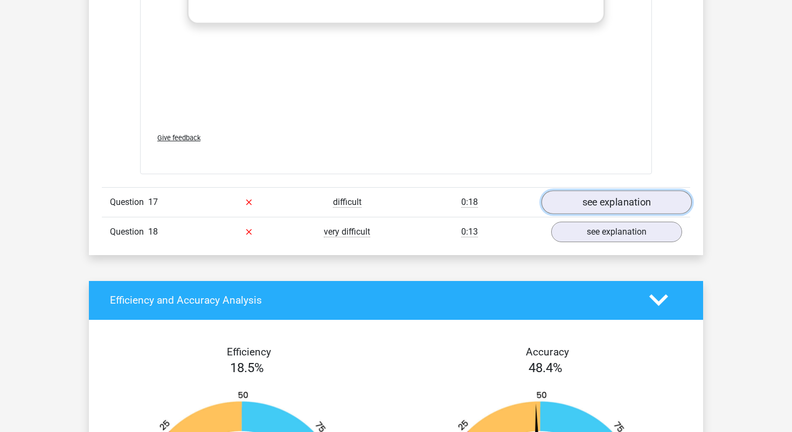
click at [598, 190] on link "see explanation" at bounding box center [617, 202] width 150 height 24
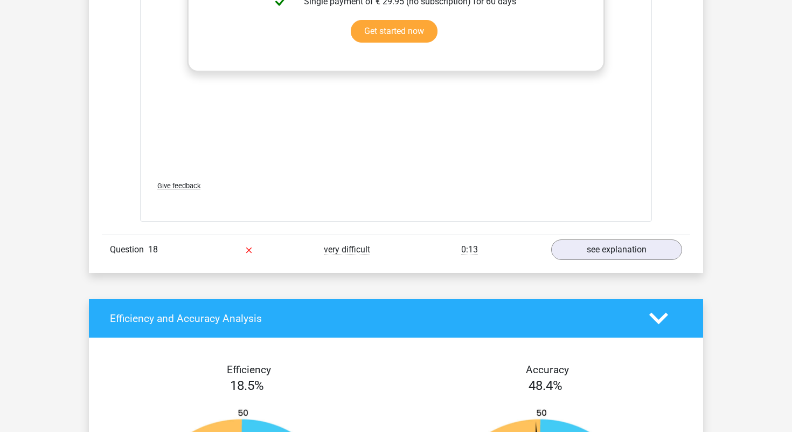
scroll to position [5245, 0]
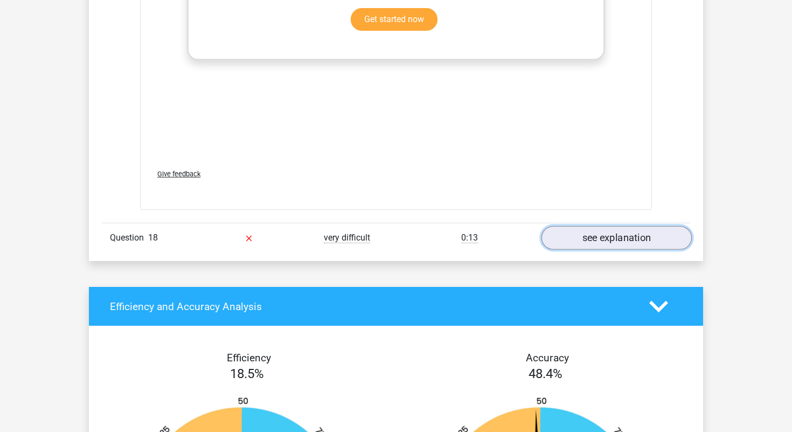
click at [595, 226] on link "see explanation" at bounding box center [617, 238] width 150 height 24
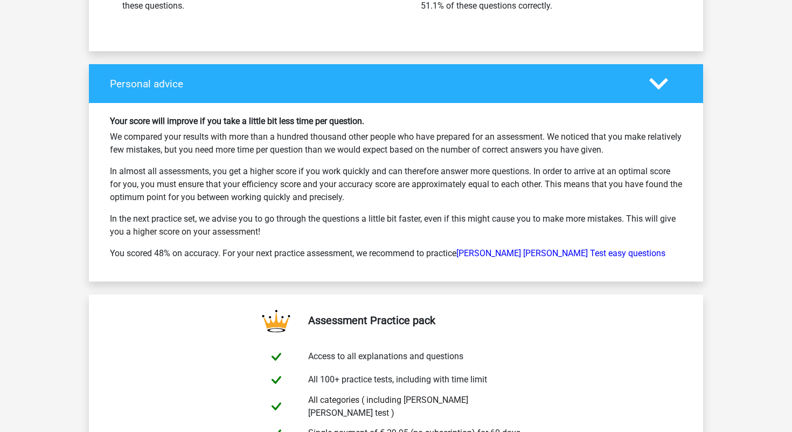
scroll to position [6417, 0]
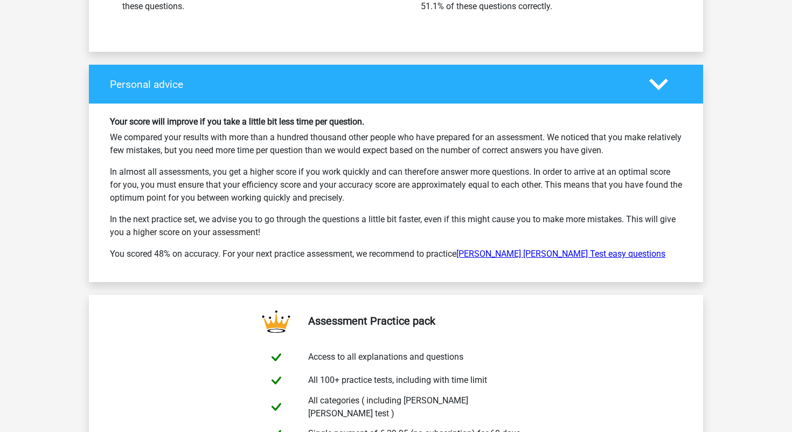
click at [573, 248] on link "Watson Glaser Test easy questions" at bounding box center [561, 253] width 209 height 10
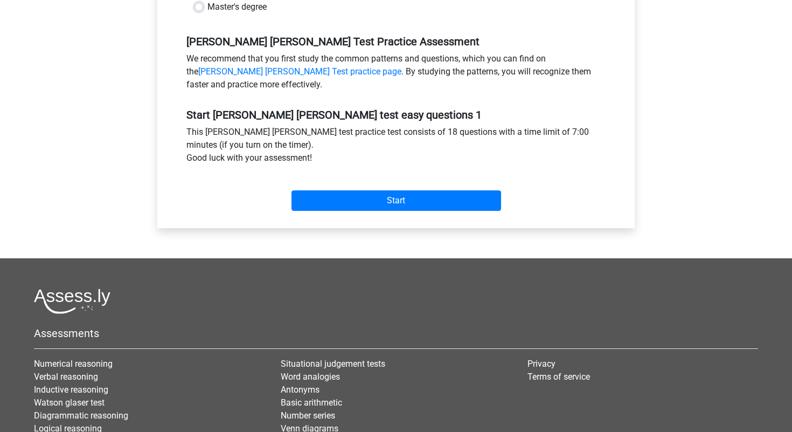
scroll to position [315, 0]
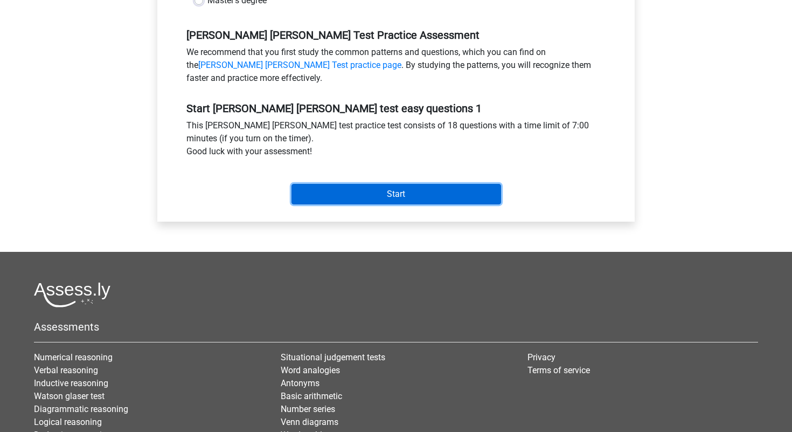
click at [464, 194] on input "Start" at bounding box center [397, 194] width 210 height 20
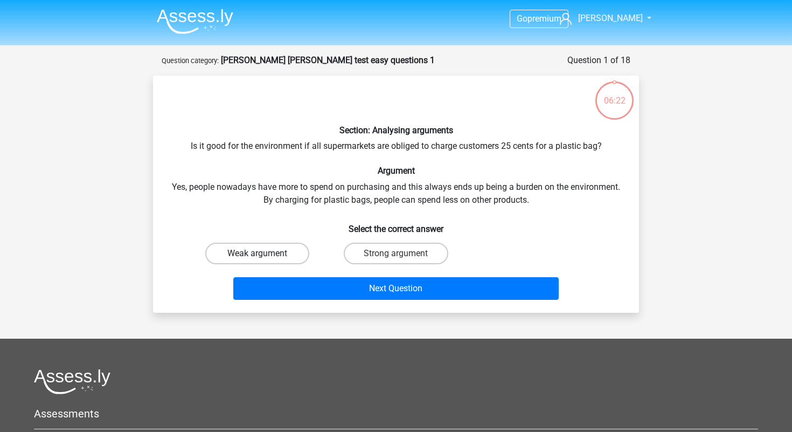
click at [280, 258] on label "Weak argument" at bounding box center [257, 254] width 104 height 22
click at [265, 258] on input "Weak argument" at bounding box center [261, 256] width 7 height 7
radio input "true"
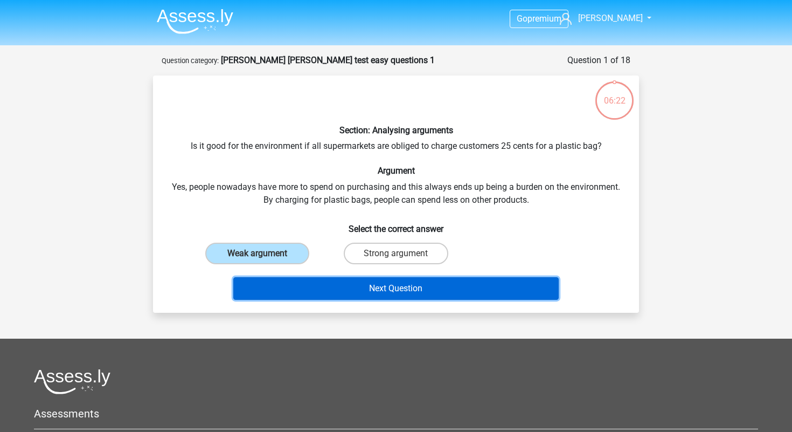
click at [311, 282] on button "Next Question" at bounding box center [396, 288] width 326 height 23
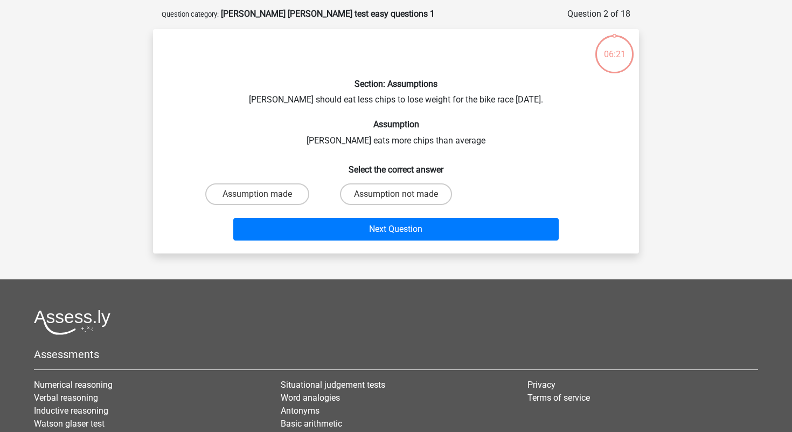
scroll to position [54, 0]
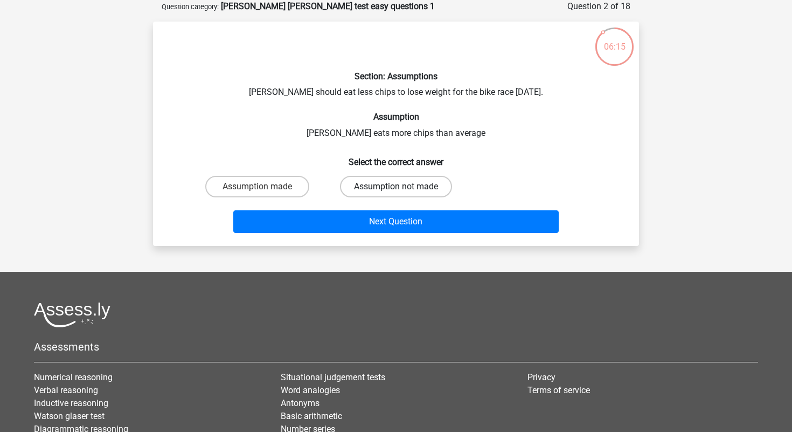
click at [363, 185] on label "Assumption not made" at bounding box center [396, 187] width 112 height 22
click at [396, 186] on input "Assumption not made" at bounding box center [399, 189] width 7 height 7
radio input "true"
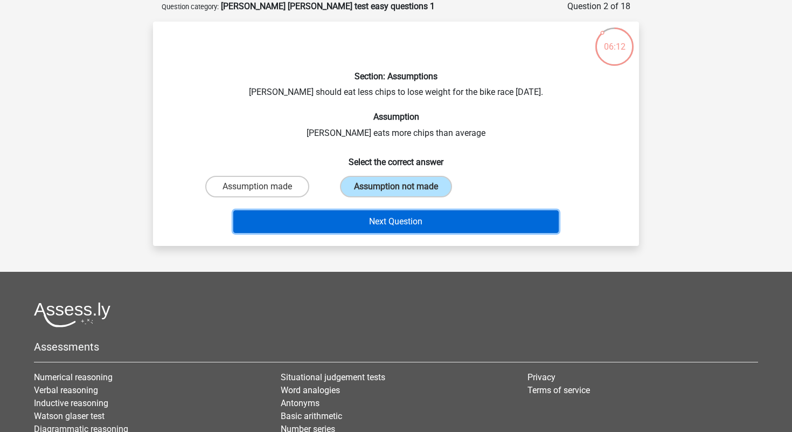
click at [374, 216] on button "Next Question" at bounding box center [396, 221] width 326 height 23
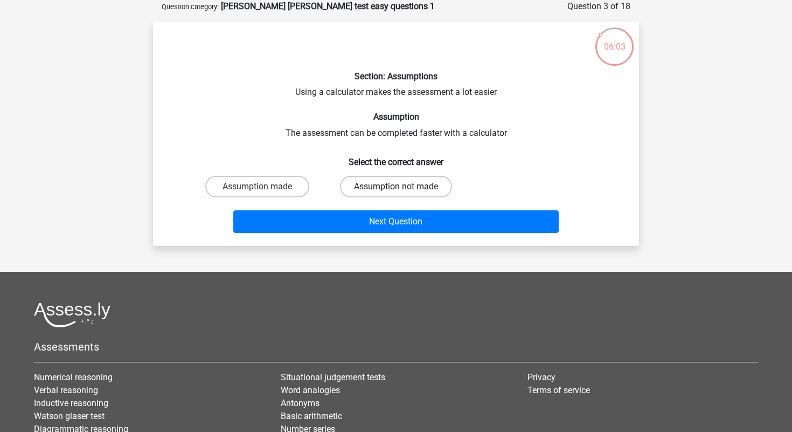
click at [363, 185] on label "Assumption not made" at bounding box center [396, 187] width 112 height 22
click at [396, 186] on input "Assumption not made" at bounding box center [399, 189] width 7 height 7
radio input "true"
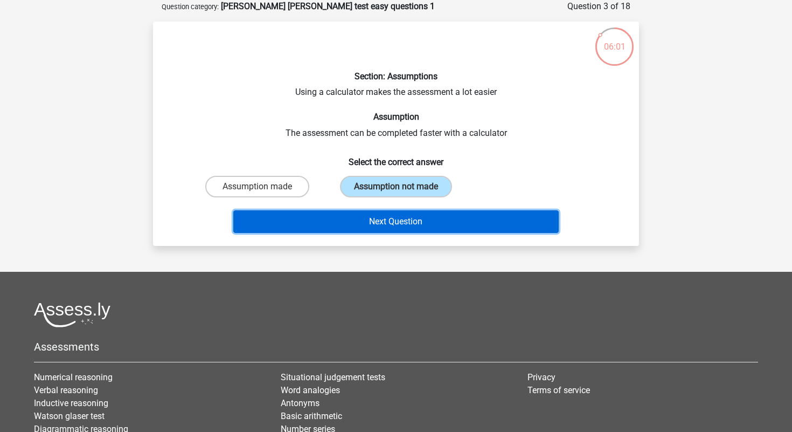
click at [367, 215] on button "Next Question" at bounding box center [396, 221] width 326 height 23
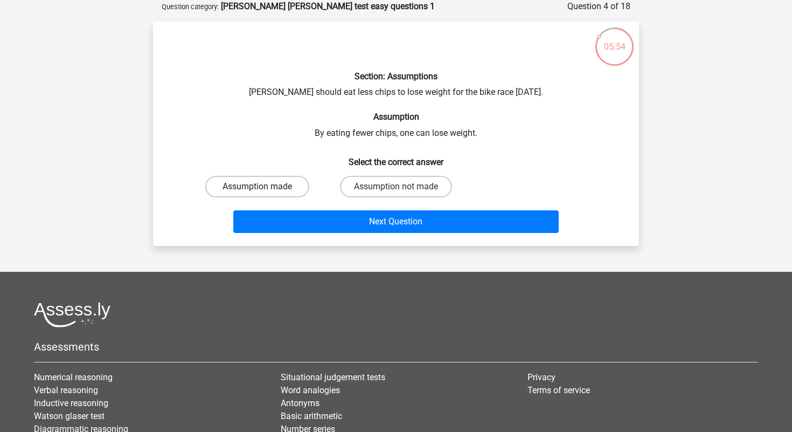
click at [284, 188] on label "Assumption made" at bounding box center [257, 187] width 104 height 22
click at [265, 188] on input "Assumption made" at bounding box center [261, 189] width 7 height 7
radio input "true"
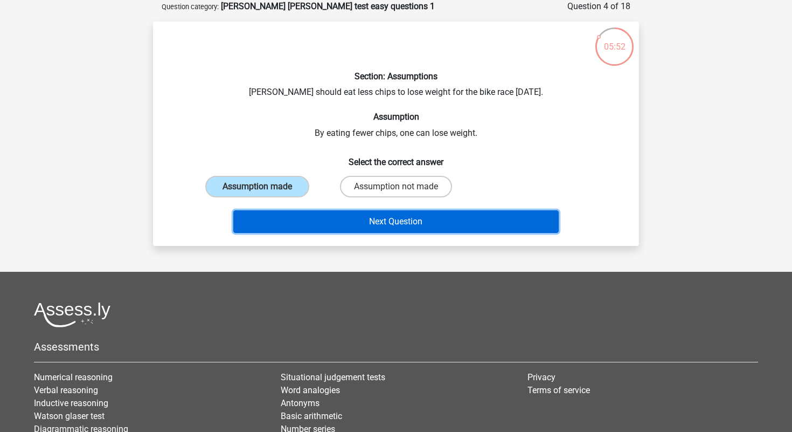
click at [331, 217] on button "Next Question" at bounding box center [396, 221] width 326 height 23
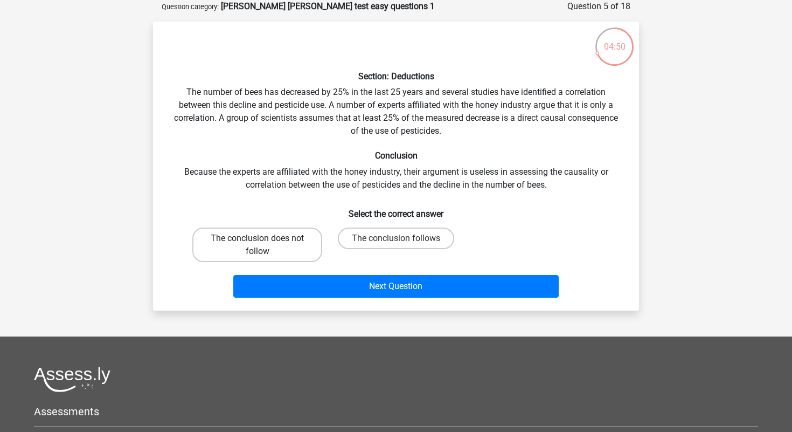
click at [309, 243] on label "The conclusion does not follow" at bounding box center [257, 244] width 130 height 34
click at [265, 243] on input "The conclusion does not follow" at bounding box center [261, 241] width 7 height 7
radio input "true"
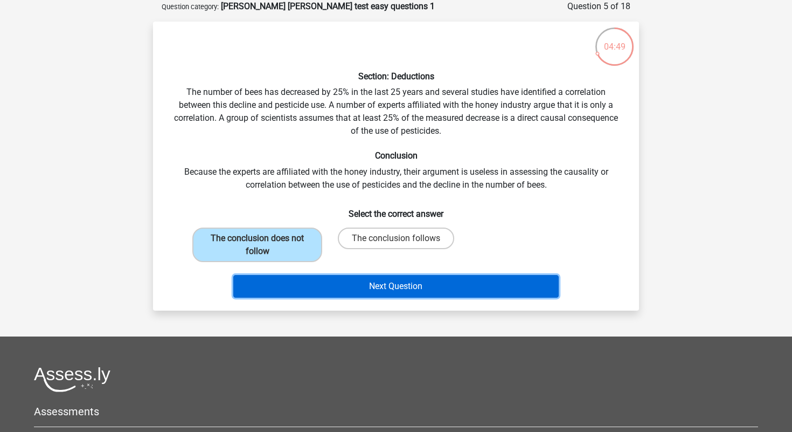
click at [348, 283] on button "Next Question" at bounding box center [396, 286] width 326 height 23
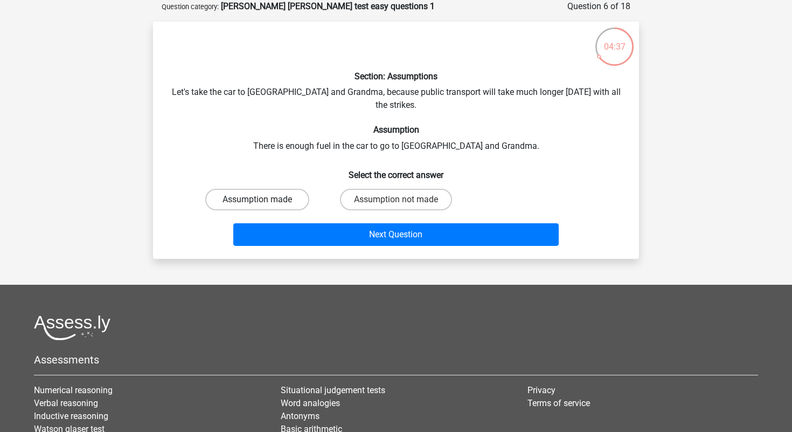
click at [282, 189] on label "Assumption made" at bounding box center [257, 200] width 104 height 22
click at [265, 199] on input "Assumption made" at bounding box center [261, 202] width 7 height 7
radio input "true"
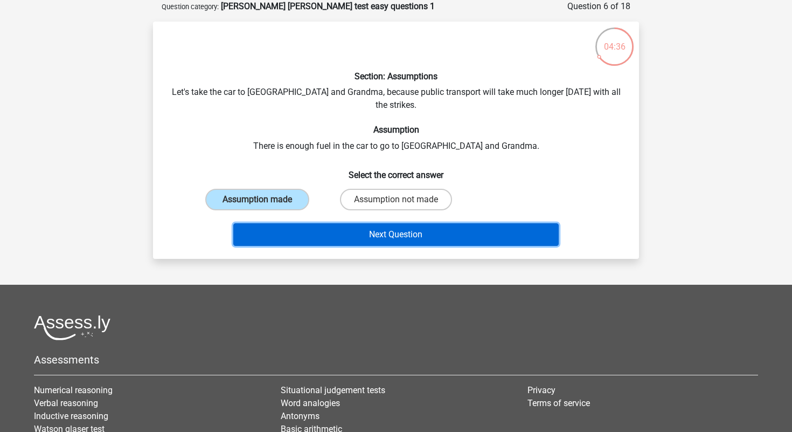
click at [315, 223] on button "Next Question" at bounding box center [396, 234] width 326 height 23
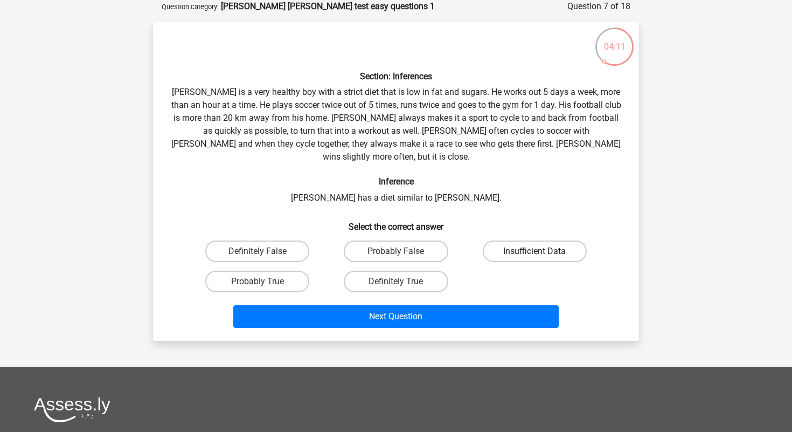
click at [503, 240] on label "Insufficient Data" at bounding box center [535, 251] width 104 height 22
click at [535, 251] on input "Insufficient Data" at bounding box center [538, 254] width 7 height 7
radio input "true"
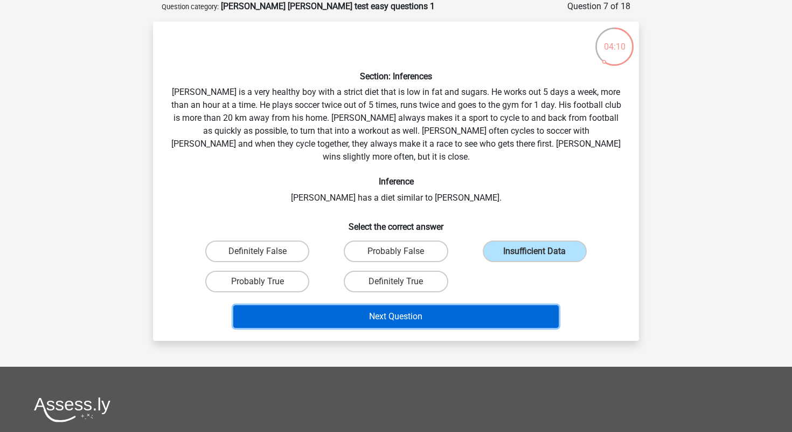
click at [505, 305] on button "Next Question" at bounding box center [396, 316] width 326 height 23
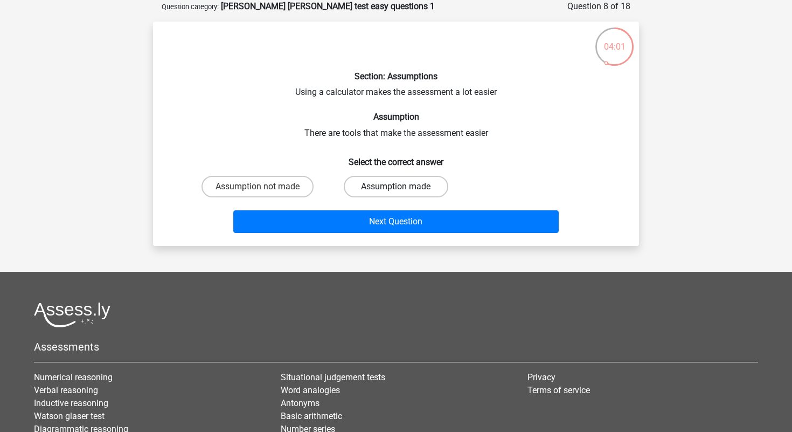
click at [357, 194] on label "Assumption made" at bounding box center [396, 187] width 104 height 22
click at [396, 194] on input "Assumption made" at bounding box center [399, 189] width 7 height 7
radio input "true"
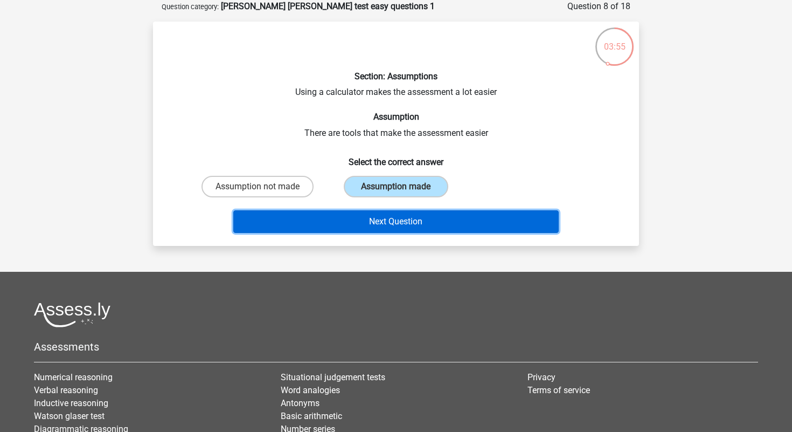
click at [362, 220] on button "Next Question" at bounding box center [396, 221] width 326 height 23
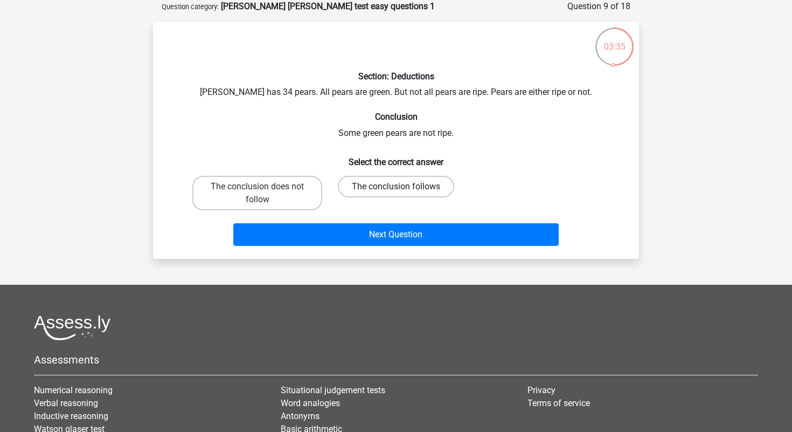
click at [369, 193] on label "The conclusion follows" at bounding box center [396, 187] width 116 height 22
click at [396, 193] on input "The conclusion follows" at bounding box center [399, 189] width 7 height 7
radio input "true"
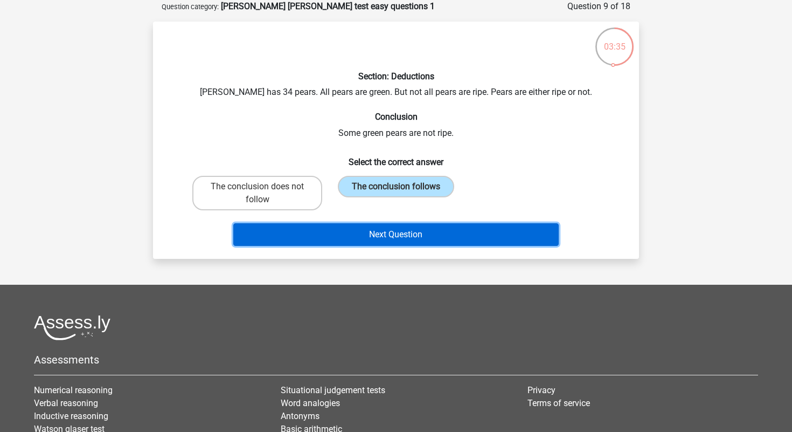
click at [371, 229] on button "Next Question" at bounding box center [396, 234] width 326 height 23
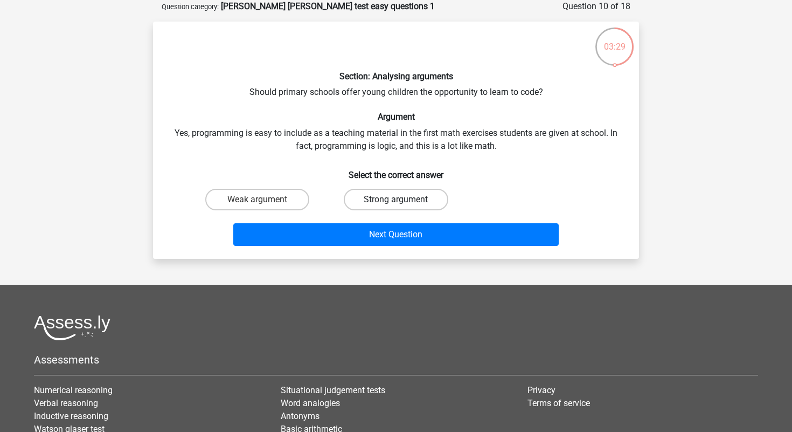
click at [353, 203] on label "Strong argument" at bounding box center [396, 200] width 104 height 22
click at [396, 203] on input "Strong argument" at bounding box center [399, 202] width 7 height 7
radio input "true"
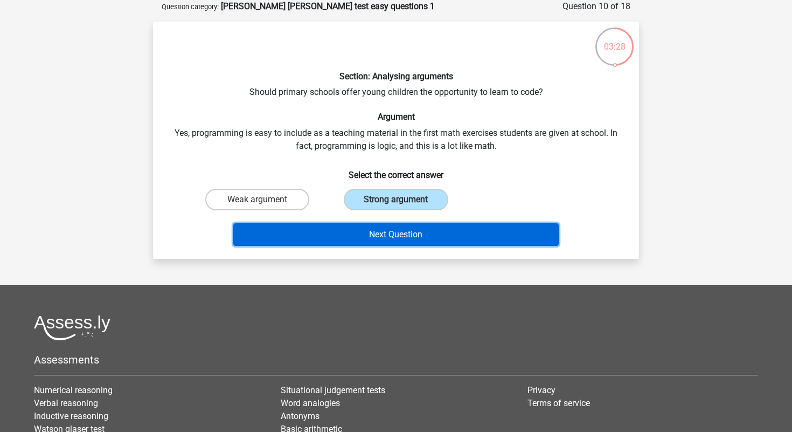
click at [370, 226] on button "Next Question" at bounding box center [396, 234] width 326 height 23
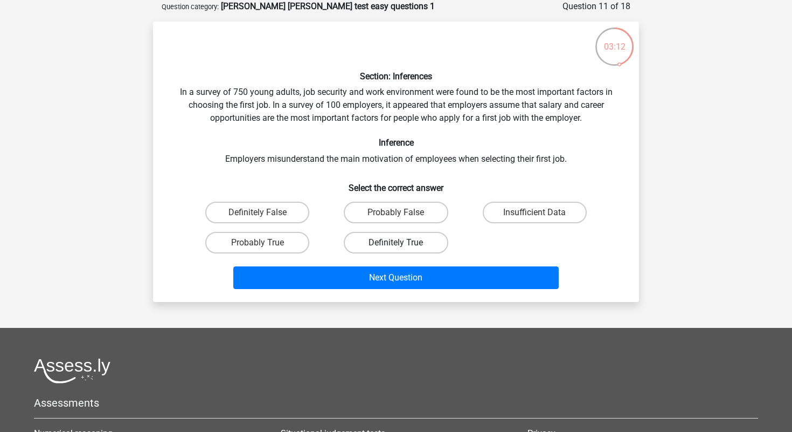
click at [425, 240] on label "Definitely True" at bounding box center [396, 243] width 104 height 22
click at [403, 243] on input "Definitely True" at bounding box center [399, 246] width 7 height 7
radio input "true"
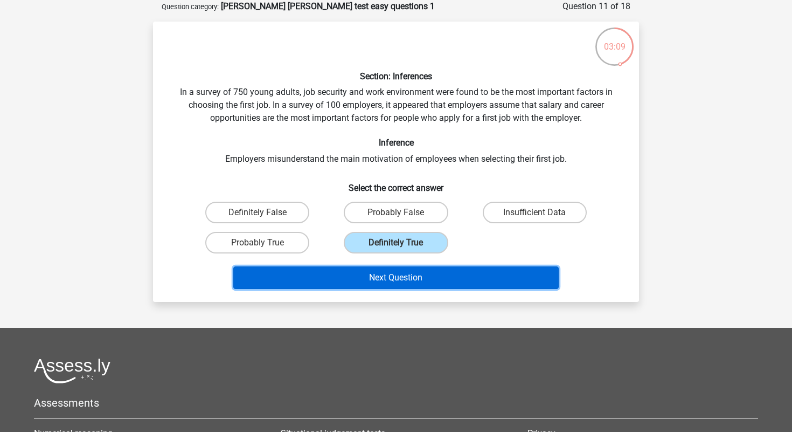
click at [428, 277] on button "Next Question" at bounding box center [396, 277] width 326 height 23
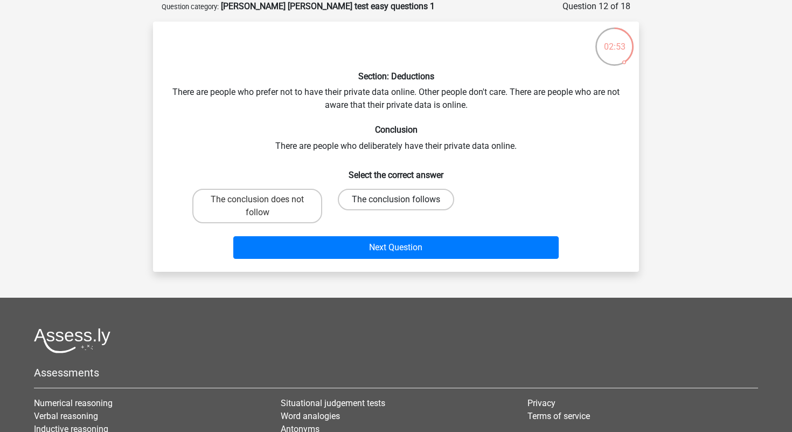
click at [388, 206] on label "The conclusion follows" at bounding box center [396, 200] width 116 height 22
click at [396, 206] on input "The conclusion follows" at bounding box center [399, 202] width 7 height 7
radio input "true"
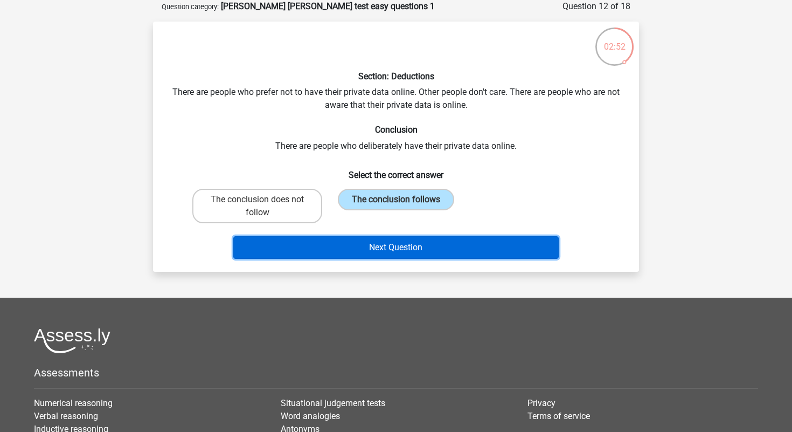
click at [395, 250] on button "Next Question" at bounding box center [396, 247] width 326 height 23
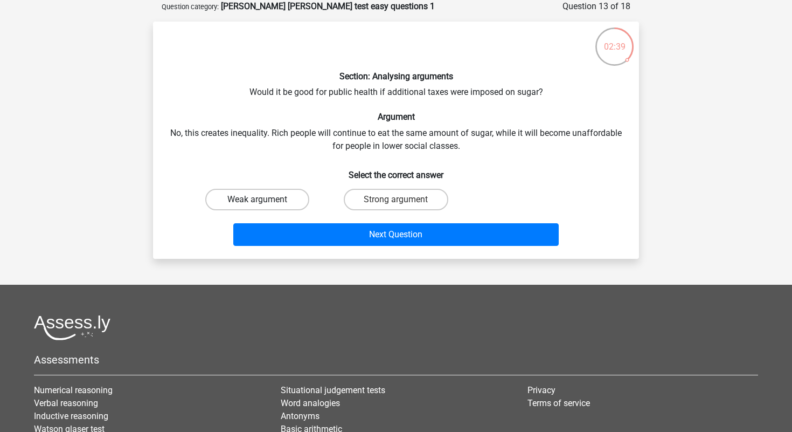
click at [279, 199] on label "Weak argument" at bounding box center [257, 200] width 104 height 22
click at [265, 199] on input "Weak argument" at bounding box center [261, 202] width 7 height 7
radio input "true"
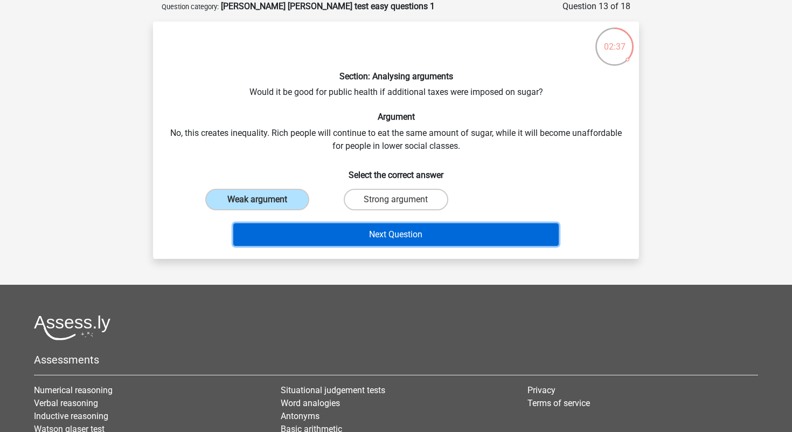
click at [319, 238] on button "Next Question" at bounding box center [396, 234] width 326 height 23
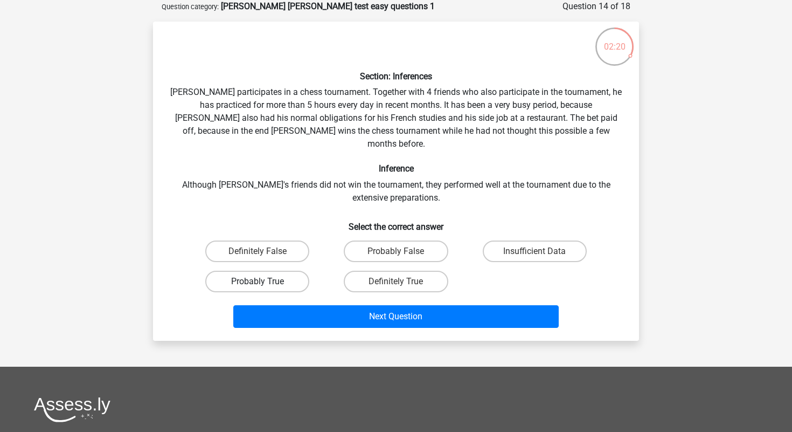
click at [289, 271] on label "Probably True" at bounding box center [257, 282] width 104 height 22
click at [265, 281] on input "Probably True" at bounding box center [261, 284] width 7 height 7
radio input "true"
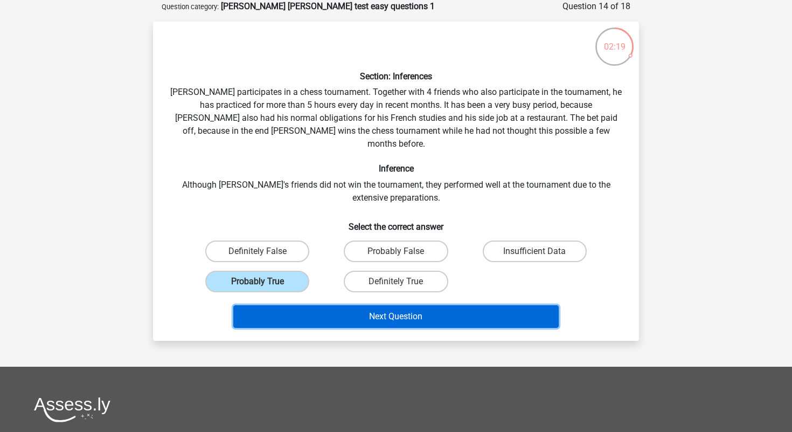
click at [348, 313] on button "Next Question" at bounding box center [396, 316] width 326 height 23
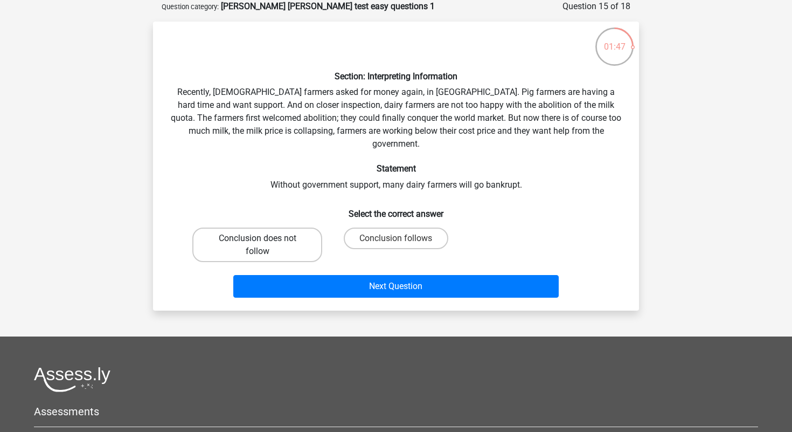
click at [275, 240] on label "Conclusion does not follow" at bounding box center [257, 244] width 130 height 34
click at [265, 240] on input "Conclusion does not follow" at bounding box center [261, 241] width 7 height 7
radio input "true"
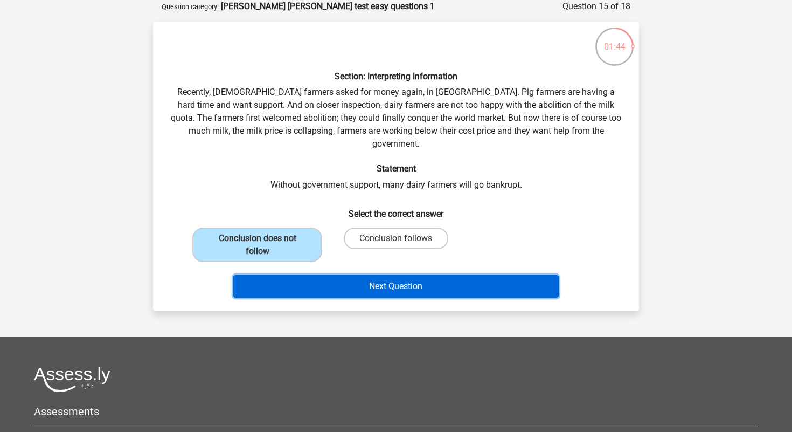
click at [310, 275] on button "Next Question" at bounding box center [396, 286] width 326 height 23
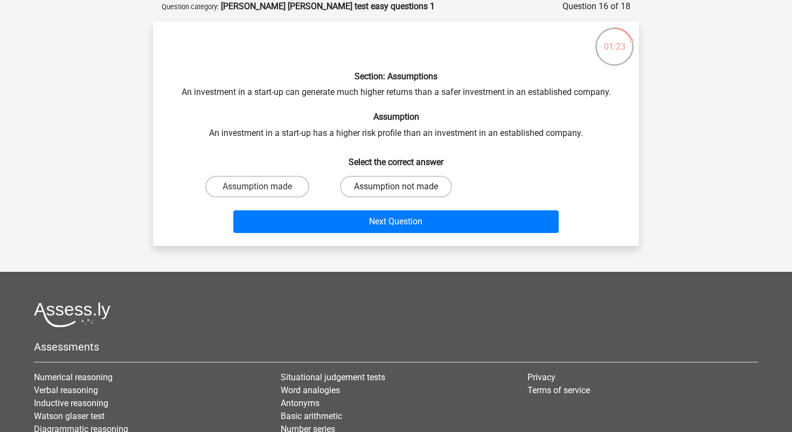
click at [353, 190] on label "Assumption not made" at bounding box center [396, 187] width 112 height 22
click at [396, 190] on input "Assumption not made" at bounding box center [399, 189] width 7 height 7
radio input "true"
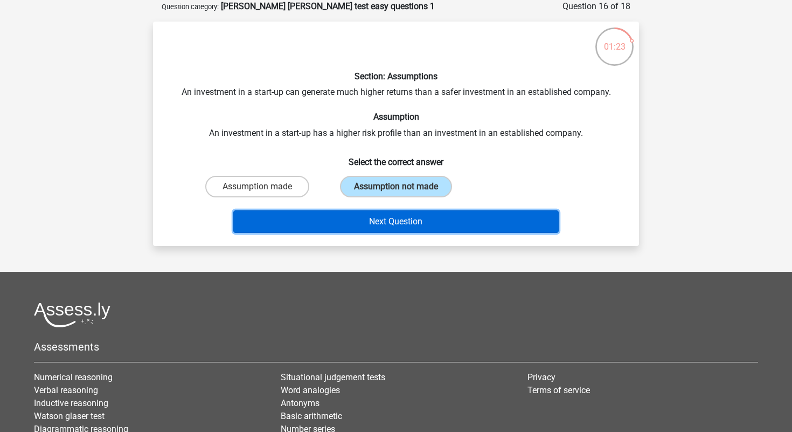
click at [356, 224] on button "Next Question" at bounding box center [396, 221] width 326 height 23
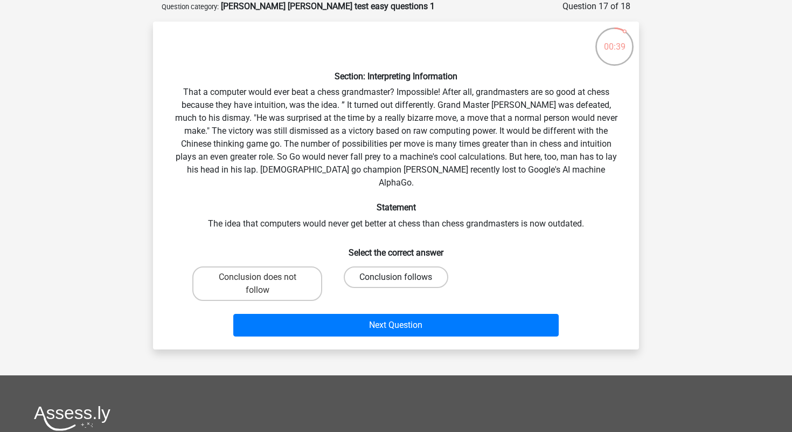
click at [364, 270] on label "Conclusion follows" at bounding box center [396, 277] width 104 height 22
click at [396, 277] on input "Conclusion follows" at bounding box center [399, 280] width 7 height 7
radio input "true"
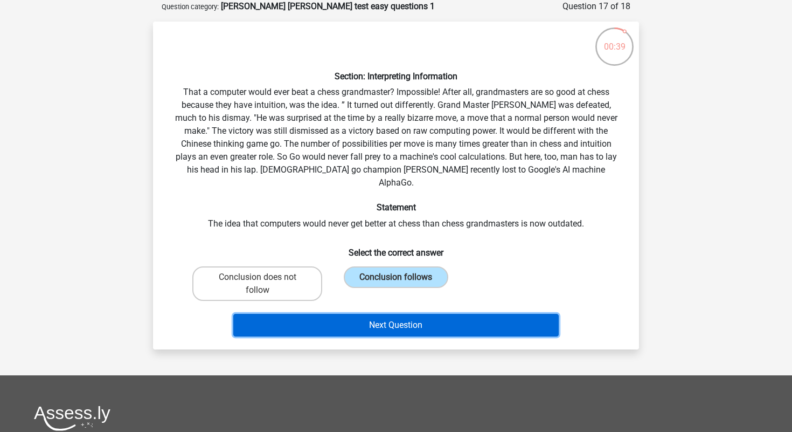
click at [388, 317] on button "Next Question" at bounding box center [396, 325] width 326 height 23
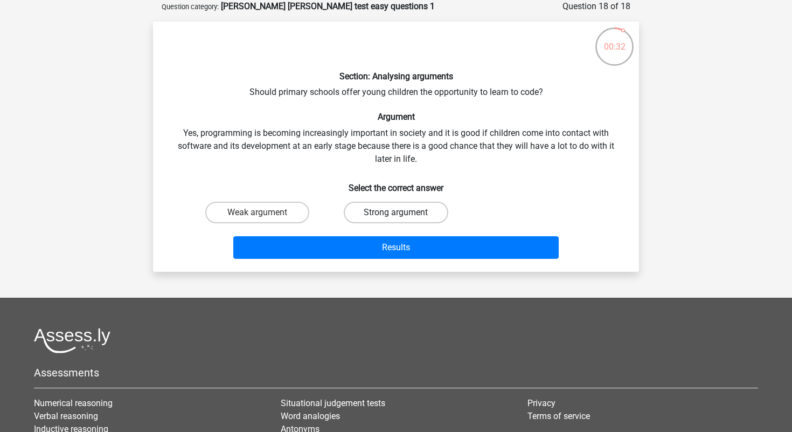
click at [367, 209] on label "Strong argument" at bounding box center [396, 213] width 104 height 22
click at [396, 212] on input "Strong argument" at bounding box center [399, 215] width 7 height 7
radio input "true"
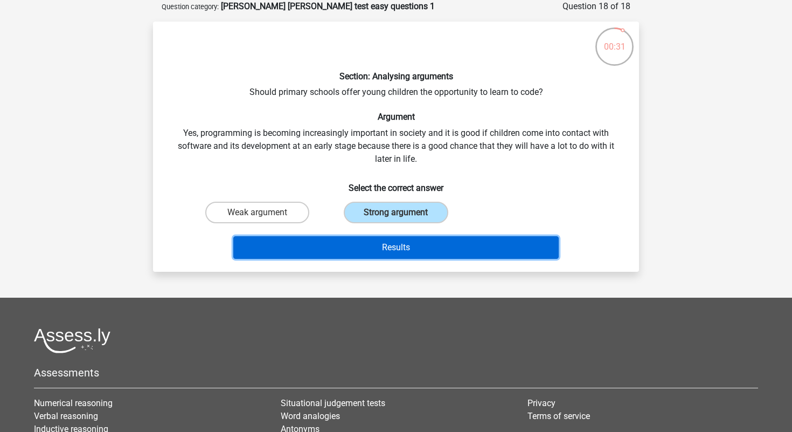
click at [376, 248] on button "Results" at bounding box center [396, 247] width 326 height 23
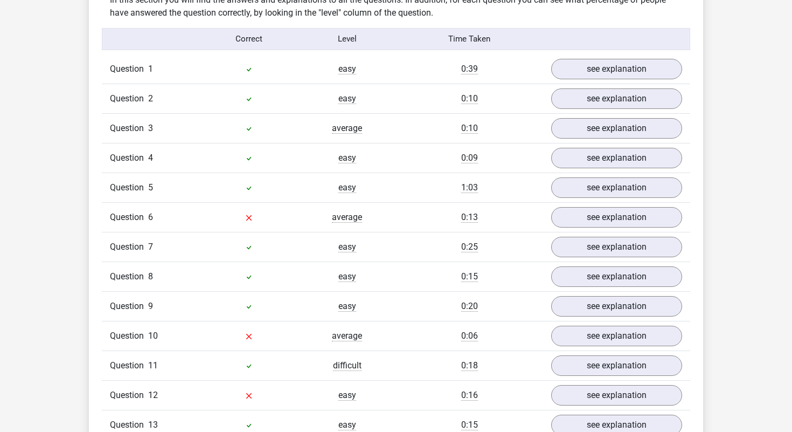
scroll to position [807, 0]
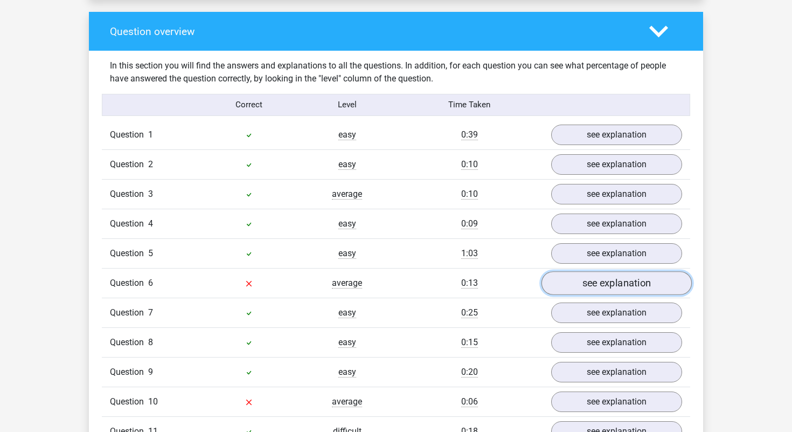
click at [592, 271] on link "see explanation" at bounding box center [617, 283] width 150 height 24
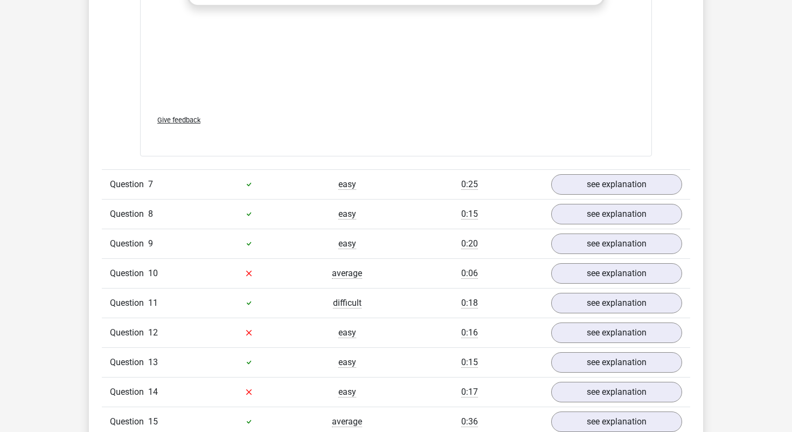
scroll to position [1492, 0]
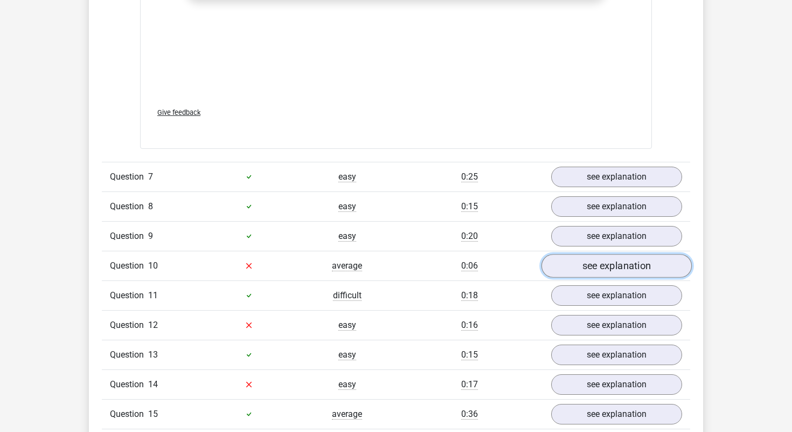
click at [591, 254] on link "see explanation" at bounding box center [617, 266] width 150 height 24
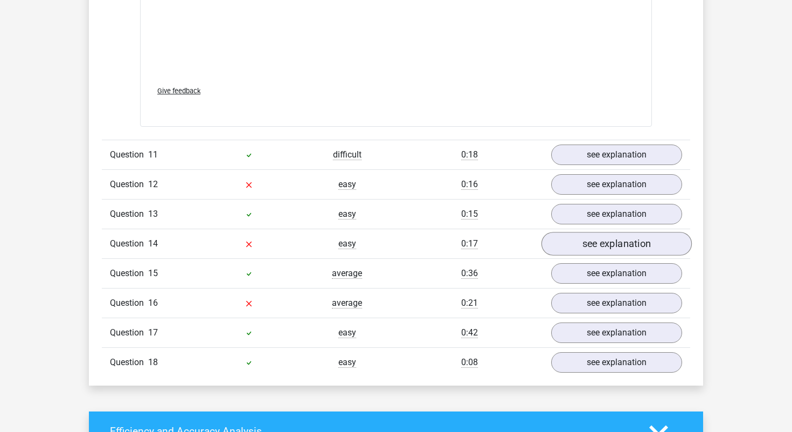
scroll to position [2195, 0]
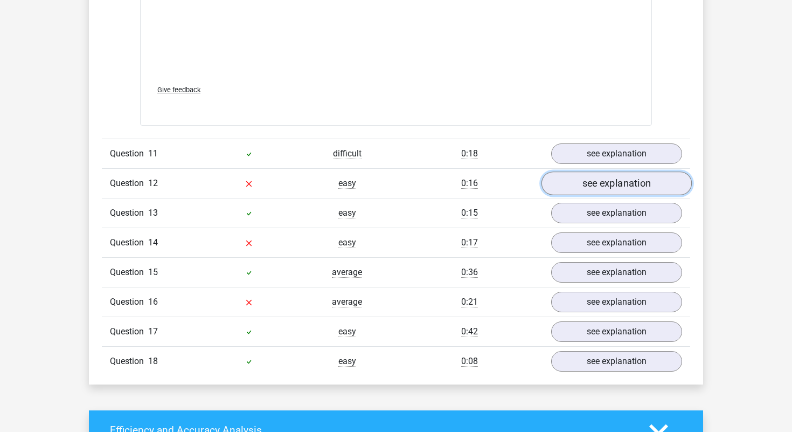
click at [579, 171] on link "see explanation" at bounding box center [617, 183] width 150 height 24
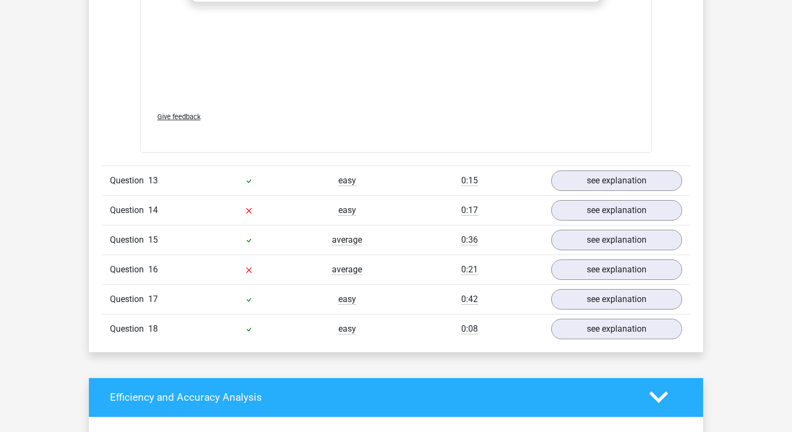
scroll to position [2794, 0]
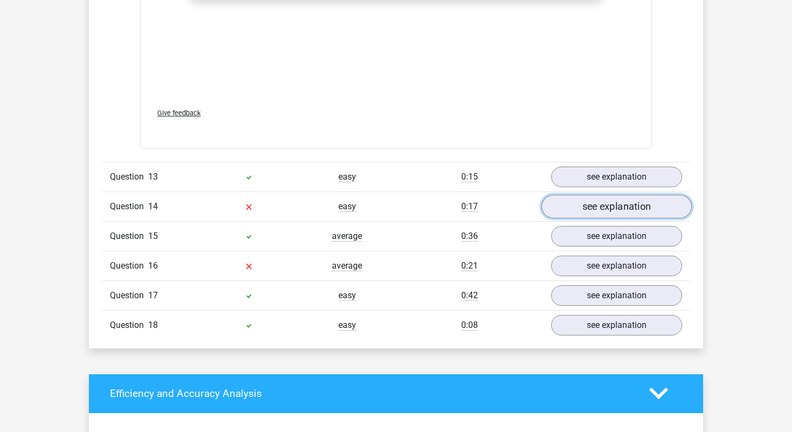
click at [588, 195] on link "see explanation" at bounding box center [617, 207] width 150 height 24
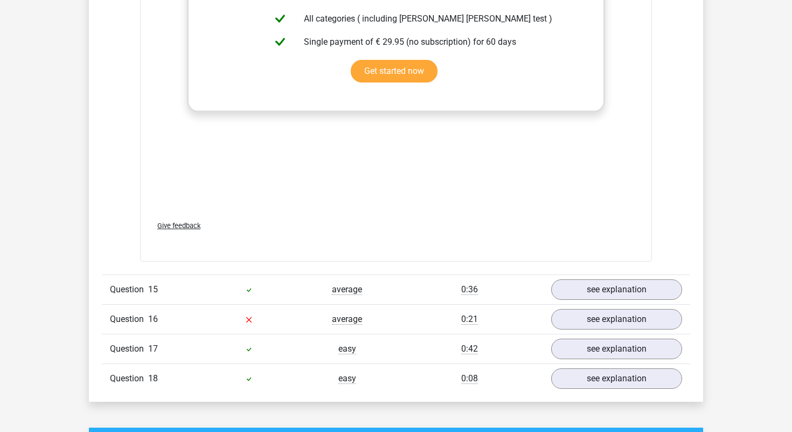
scroll to position [3383, 0]
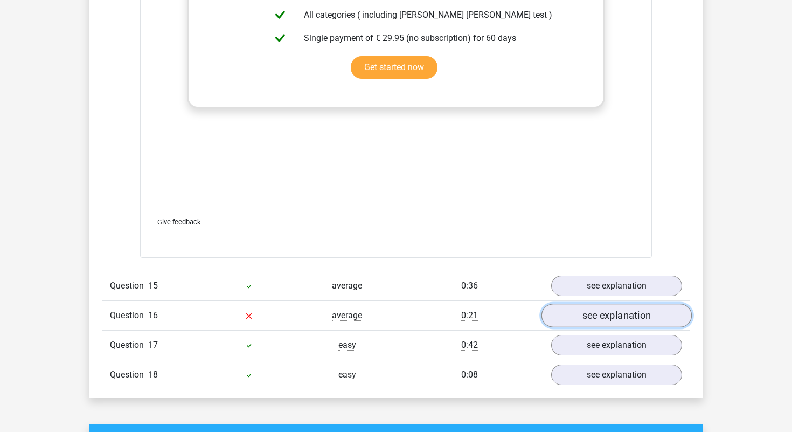
click at [612, 304] on link "see explanation" at bounding box center [617, 316] width 150 height 24
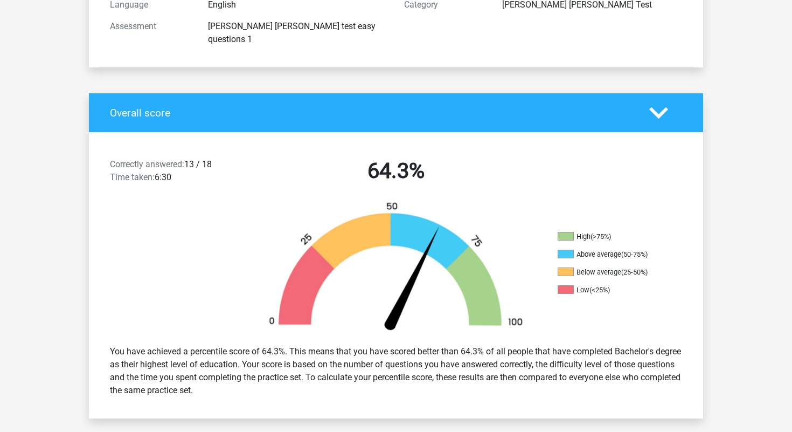
scroll to position [0, 0]
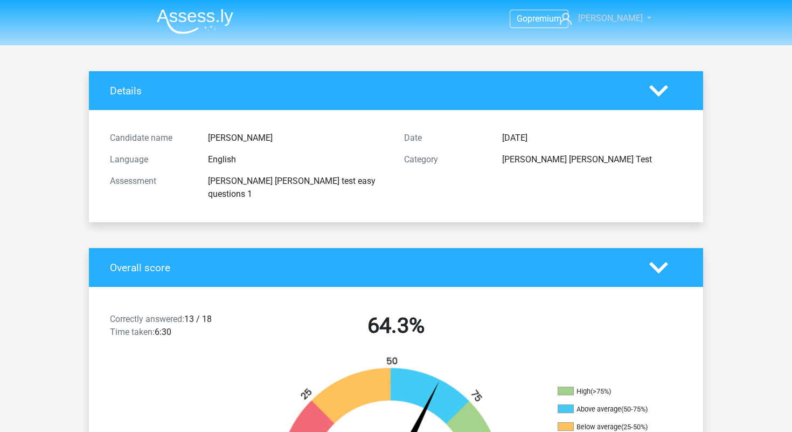
click at [612, 12] on link "[PERSON_NAME]" at bounding box center [600, 18] width 88 height 13
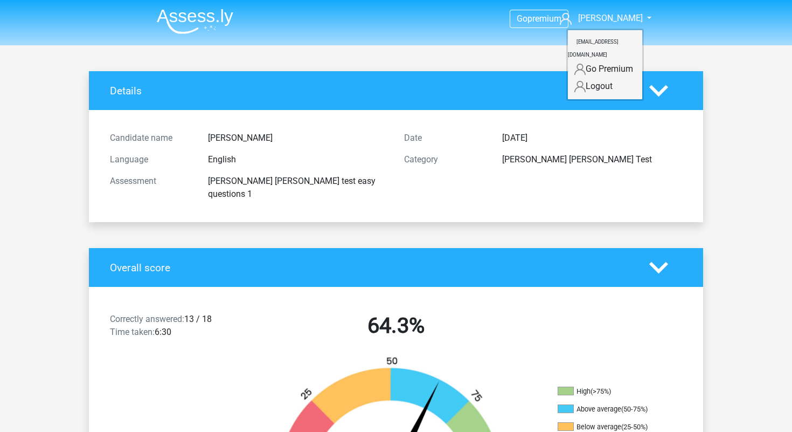
click at [537, 166] on div "Category [PERSON_NAME] [PERSON_NAME] Test" at bounding box center [543, 160] width 294 height 22
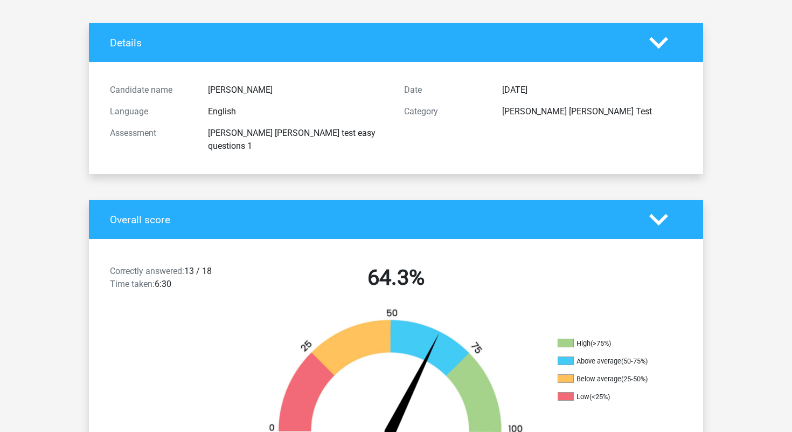
scroll to position [54, 0]
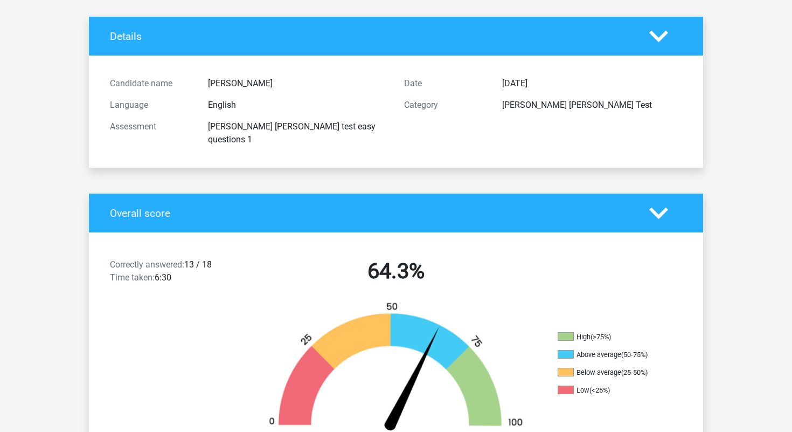
click at [240, 207] on h4 "Overall score" at bounding box center [371, 213] width 523 height 12
click at [654, 207] on polygon at bounding box center [659, 213] width 19 height 12
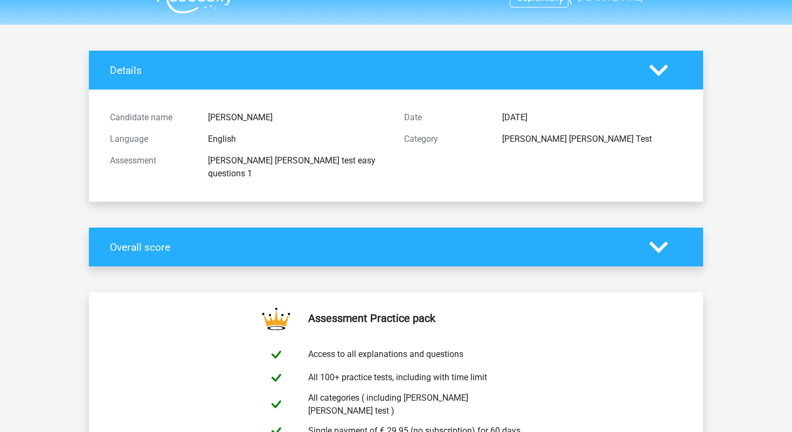
scroll to position [0, 0]
